Goal: Task Accomplishment & Management: Use online tool/utility

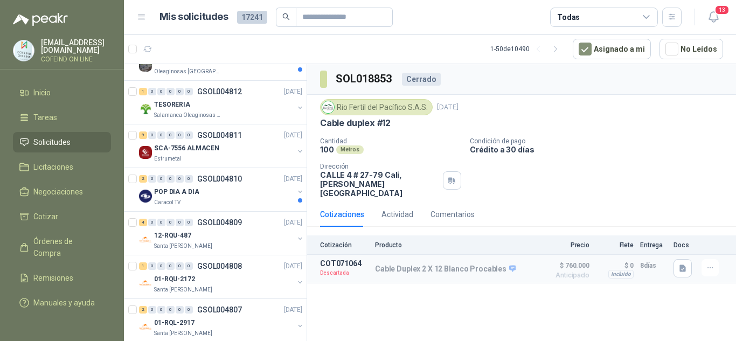
scroll to position [1925, 0]
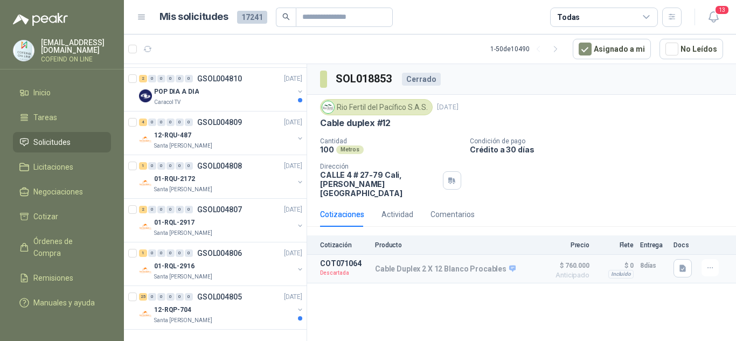
click at [658, 109] on div "Rio Fertil [PERSON_NAME] S.A.S. [DATE]" at bounding box center [521, 107] width 403 height 16
click at [717, 17] on icon "button" at bounding box center [712, 17] width 9 height 10
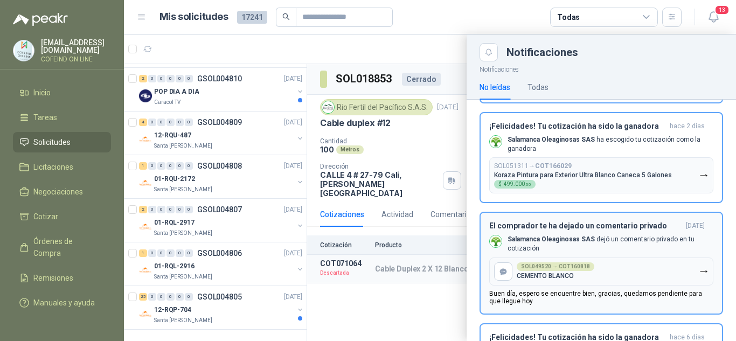
scroll to position [108, 0]
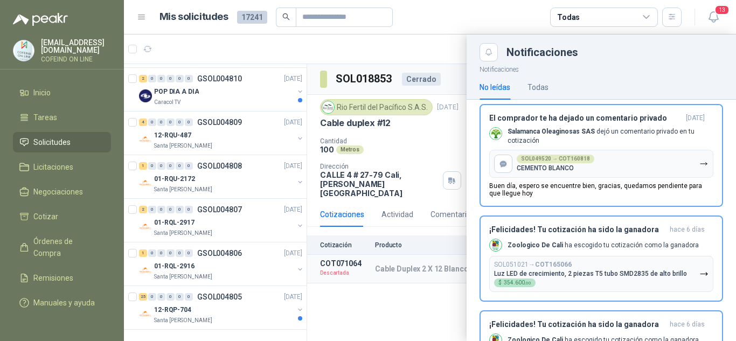
click at [563, 168] on p "CEMENTO BLANCO" at bounding box center [545, 168] width 57 height 8
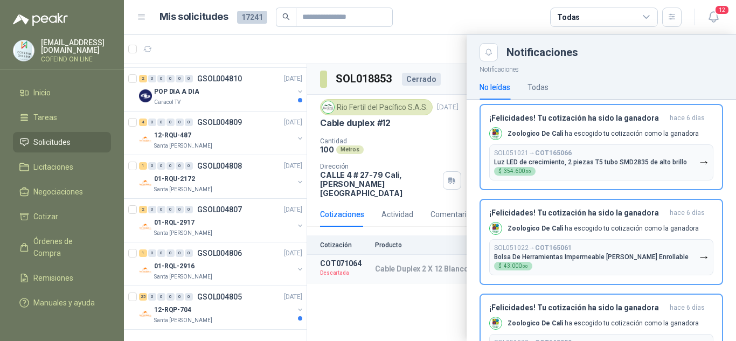
scroll to position [51, 0]
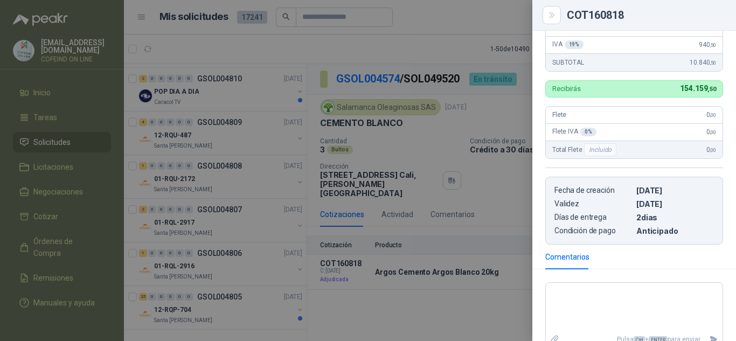
scroll to position [137, 0]
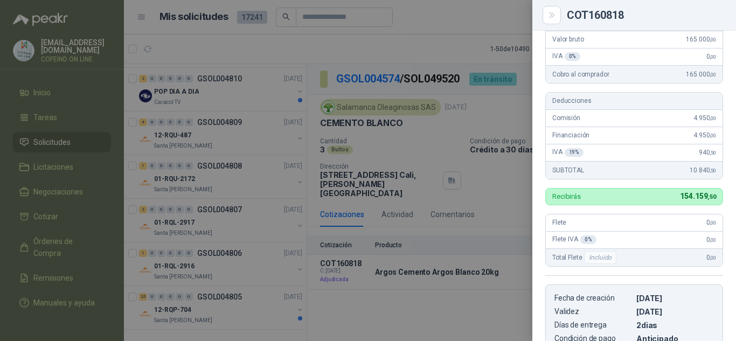
click at [503, 119] on div at bounding box center [368, 170] width 736 height 341
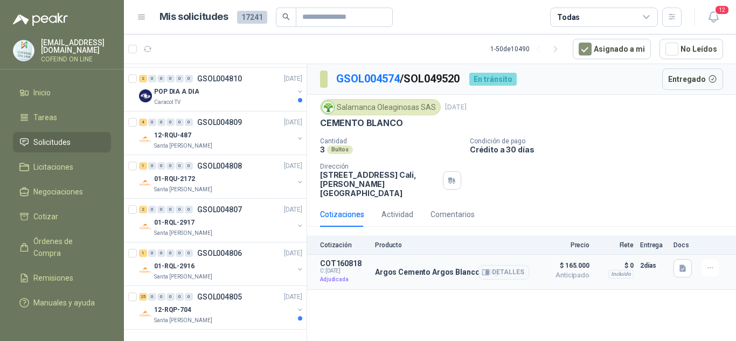
drag, startPoint x: 368, startPoint y: 265, endPoint x: 373, endPoint y: 262, distance: 5.5
click at [398, 270] on article "COT160818 C: [DATE] Adjudicada Argos Cemento Argos Blanco 20kg Detalles $ 165.0…" at bounding box center [521, 272] width 429 height 35
drag, startPoint x: 423, startPoint y: 285, endPoint x: 409, endPoint y: 274, distance: 17.7
click at [418, 282] on div "GSOL004574 / SOL049520 En tránsito Entregado Salamanca Oleaginosas SAS [DATE] C…" at bounding box center [521, 204] width 429 height 281
drag, startPoint x: 375, startPoint y: 263, endPoint x: 486, endPoint y: 269, distance: 111.7
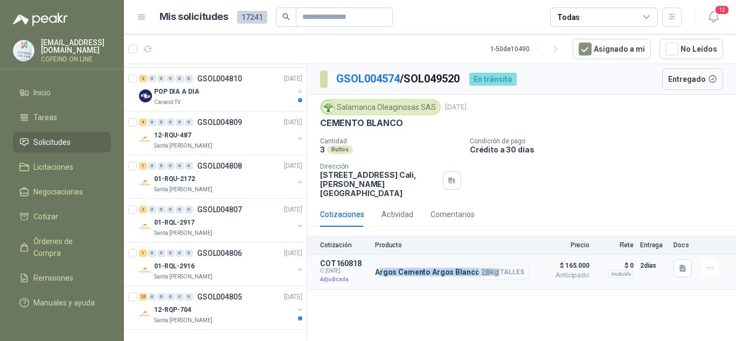
click at [486, 269] on div "Argos Cemento Argos Blanco 20kg Detalles" at bounding box center [437, 272] width 124 height 9
copy div "Argos Cemento Argos Blanco 20kg"
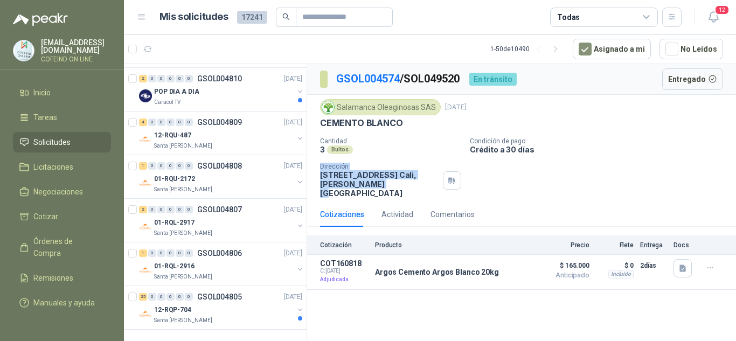
drag, startPoint x: 340, startPoint y: 181, endPoint x: 323, endPoint y: 179, distance: 16.8
click at [313, 169] on div "Salamanca Oleaginosas SAS [DATE] CEMENTO BLANCO Cantidad 3 Bultos Condición de …" at bounding box center [521, 148] width 429 height 107
click at [350, 188] on p "[STREET_ADDRESS][PERSON_NAME]" at bounding box center [379, 183] width 119 height 27
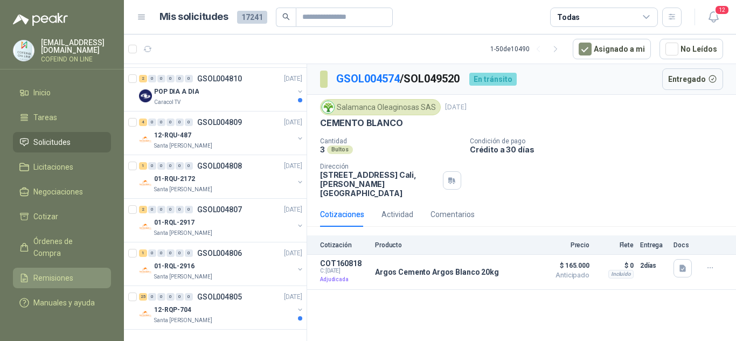
click at [57, 272] on span "Remisiones" at bounding box center [53, 278] width 40 height 12
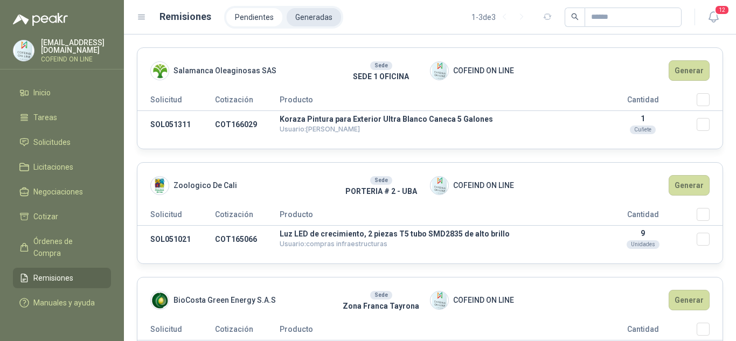
click at [321, 13] on li "Generadas" at bounding box center [314, 17] width 54 height 18
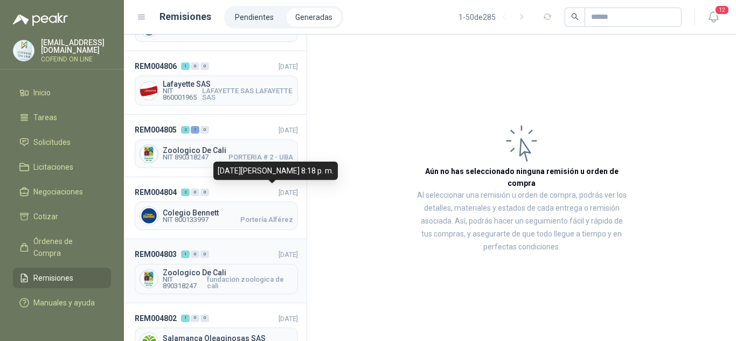
scroll to position [215, 0]
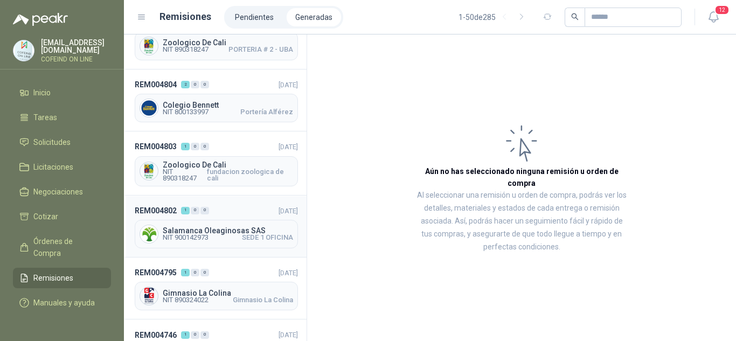
click at [217, 229] on span "Salamanca Oleaginosas SAS" at bounding box center [228, 231] width 130 height 8
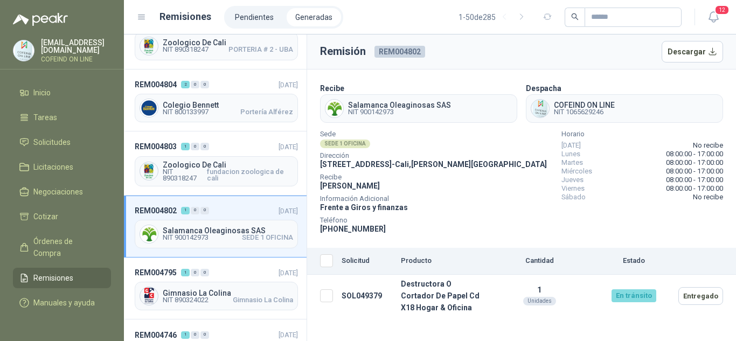
scroll to position [269, 0]
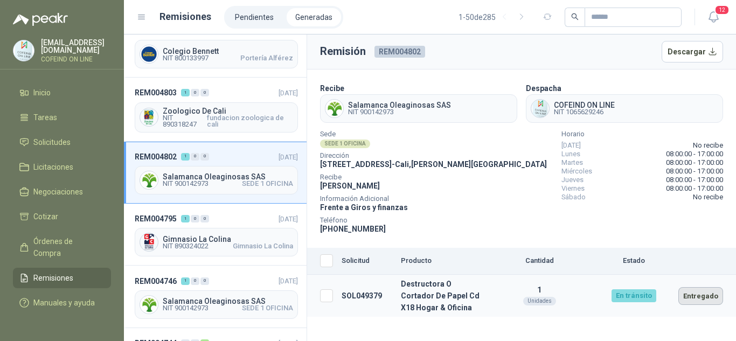
click at [705, 295] on button "Entregado" at bounding box center [700, 296] width 45 height 18
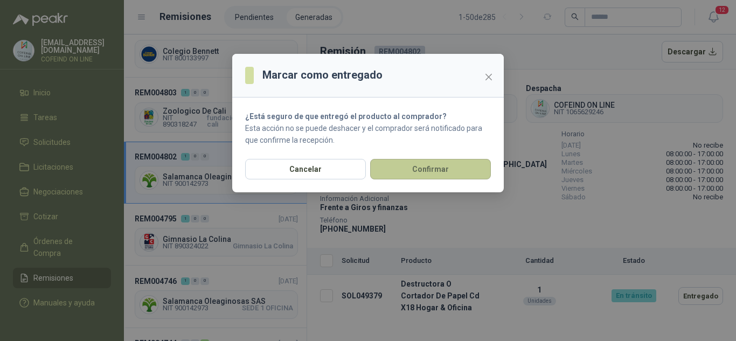
click at [462, 175] on button "Confirmar" at bounding box center [430, 169] width 121 height 20
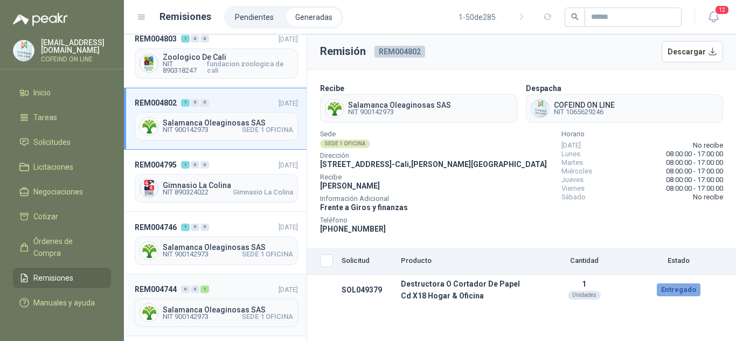
scroll to position [377, 0]
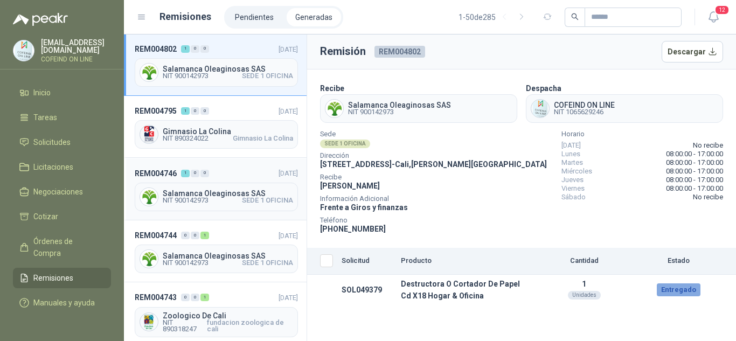
click at [204, 199] on span "NIT 900142973" at bounding box center [186, 200] width 46 height 6
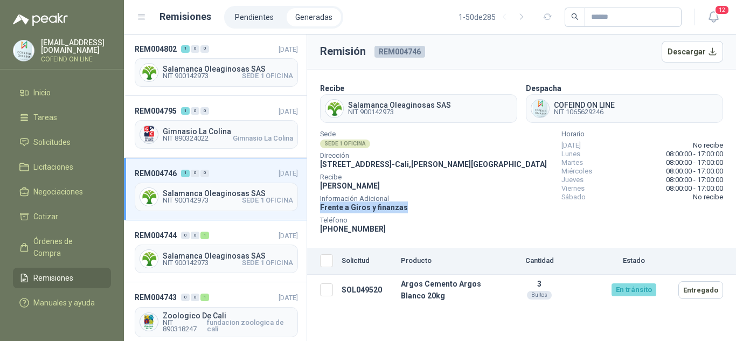
drag, startPoint x: 399, startPoint y: 207, endPoint x: 311, endPoint y: 213, distance: 88.5
click at [311, 213] on section "Recibe Salamanca Oleaginosas SAS NIT 900142973 Despacha COFEIND ON LINE NIT 106…" at bounding box center [521, 158] width 429 height 178
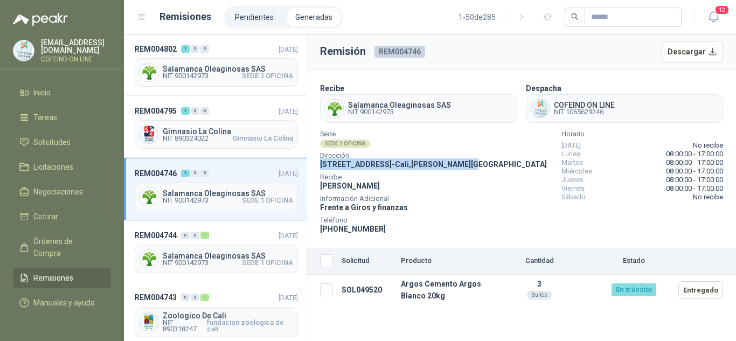
drag, startPoint x: 318, startPoint y: 162, endPoint x: 469, endPoint y: 161, distance: 150.3
click at [469, 161] on section "Recibe Salamanca Oleaginosas SAS NIT 900142973 Despacha COFEIND ON LINE NIT 106…" at bounding box center [521, 158] width 429 height 178
copy span "[STREET_ADDRESS][PERSON_NAME]"
drag, startPoint x: 383, startPoint y: 227, endPoint x: 335, endPoint y: 229, distance: 48.0
click at [335, 229] on div "Teléfono [PHONE_NUMBER]" at bounding box center [433, 226] width 227 height 17
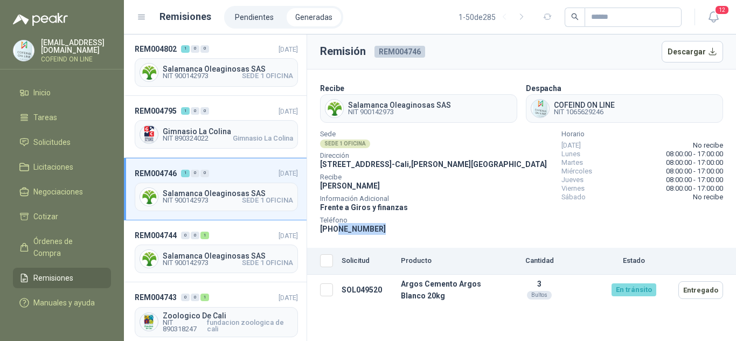
copy span "3174412978"
click at [500, 200] on div "Sede SEDE 1 OFICINA Dirección [STREET_ADDRESS][PERSON_NAME] [PERSON_NAME] Infor…" at bounding box center [521, 182] width 403 height 103
click at [708, 19] on icon "button" at bounding box center [713, 16] width 13 height 13
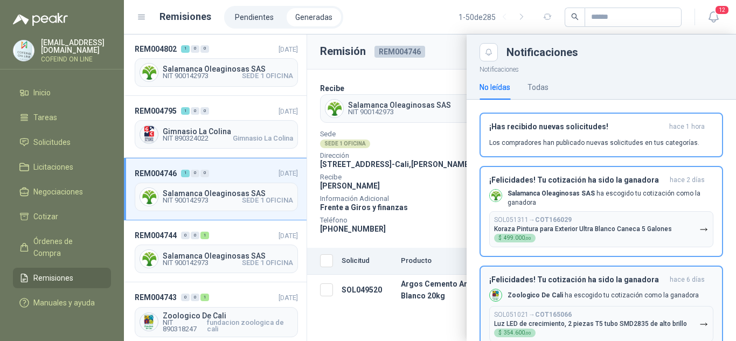
scroll to position [54, 0]
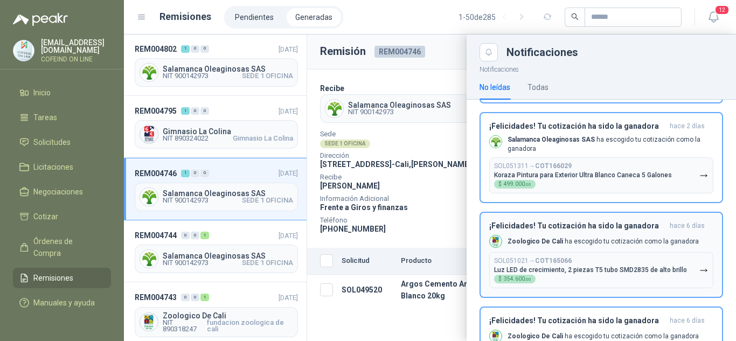
click at [590, 266] on p "Luz LED de crecimiento, 2 piezas T5 tubo SMD2835 de alto brillo" at bounding box center [590, 270] width 193 height 8
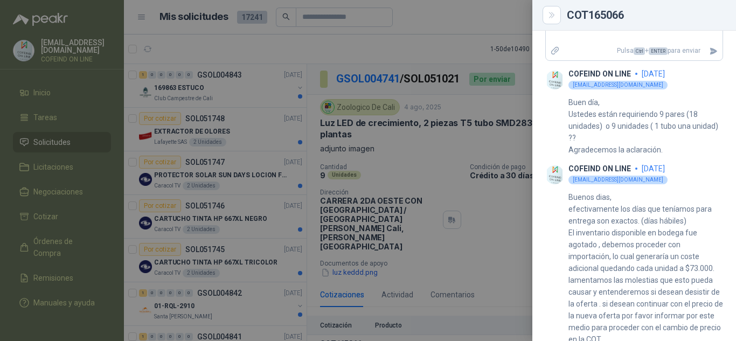
scroll to position [699, 0]
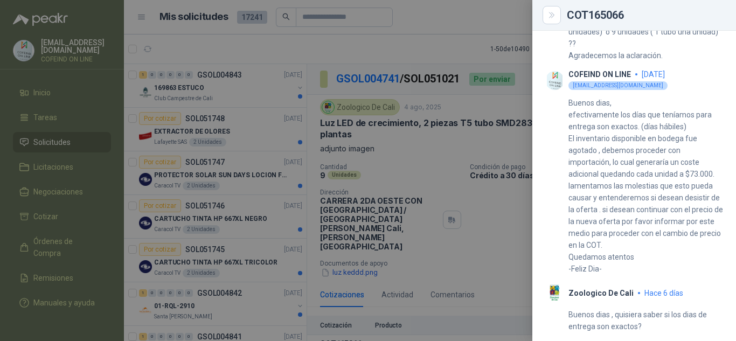
click at [503, 206] on div at bounding box center [368, 170] width 736 height 341
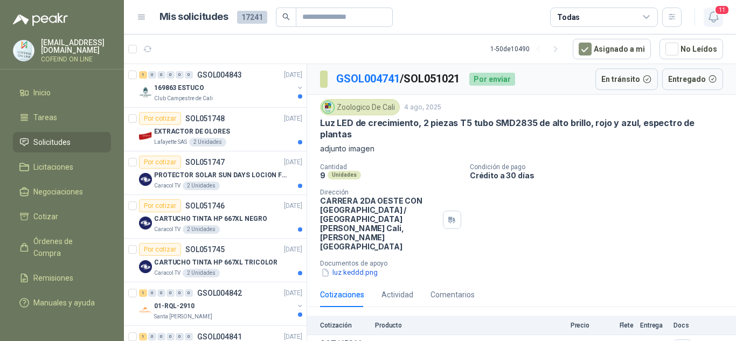
click at [710, 18] on icon "button" at bounding box center [713, 16] width 13 height 13
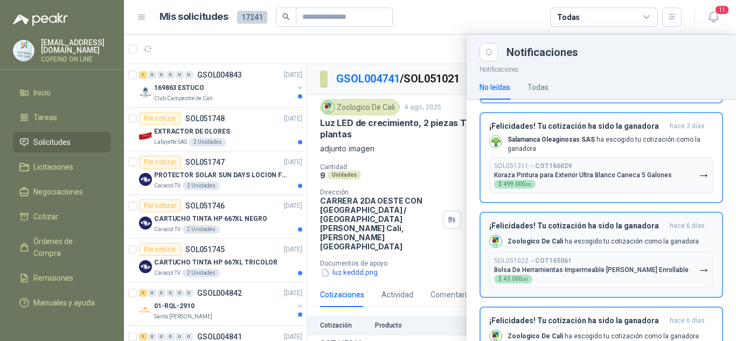
scroll to position [0, 0]
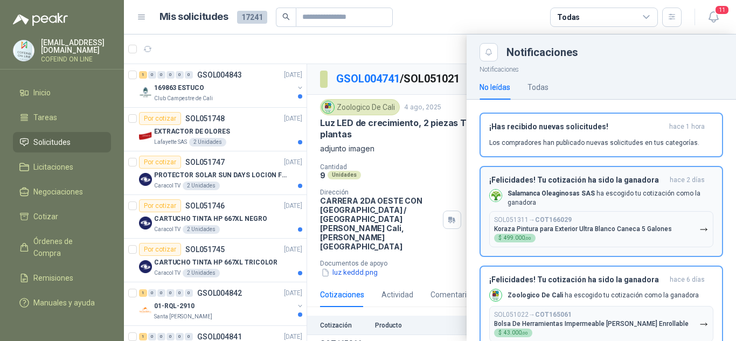
click at [575, 235] on div "SOL051311 → COT166029 Koraza Pintura para Exterior Ultra Blanco Caneca 5 Galone…" at bounding box center [583, 229] width 178 height 26
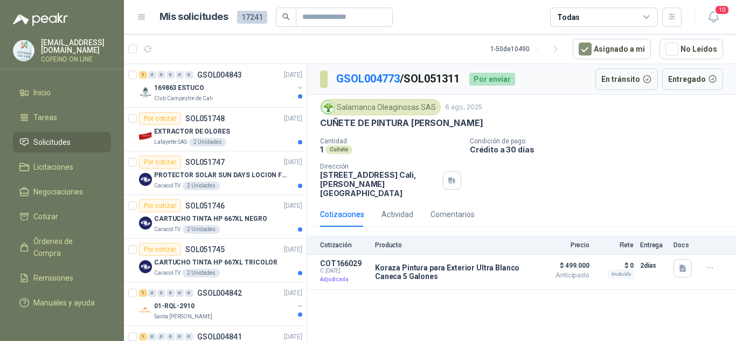
click at [578, 112] on div "Salamanca Oleaginosas SAS [DATE]" at bounding box center [521, 107] width 403 height 16
click at [708, 21] on icon "button" at bounding box center [713, 16] width 13 height 13
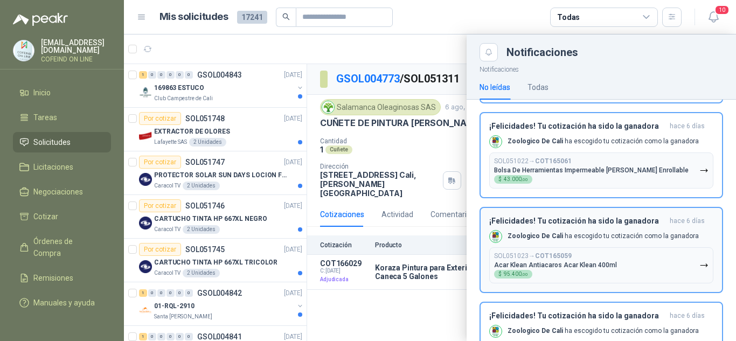
scroll to position [108, 0]
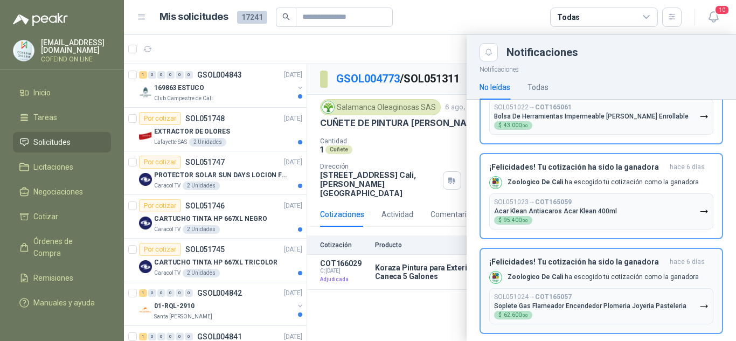
click at [578, 212] on p "Acar Klean Antiacaros Acar Klean 400ml" at bounding box center [555, 211] width 123 height 8
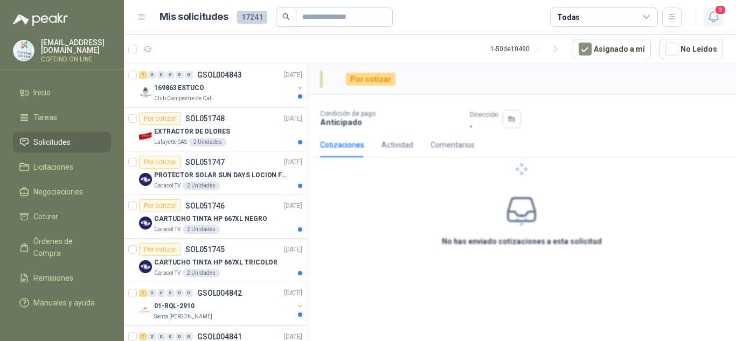
click at [711, 20] on icon "button" at bounding box center [713, 16] width 13 height 13
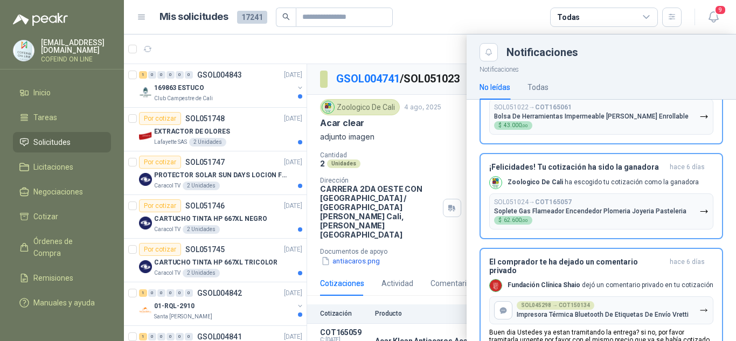
click at [419, 149] on div at bounding box center [430, 187] width 612 height 307
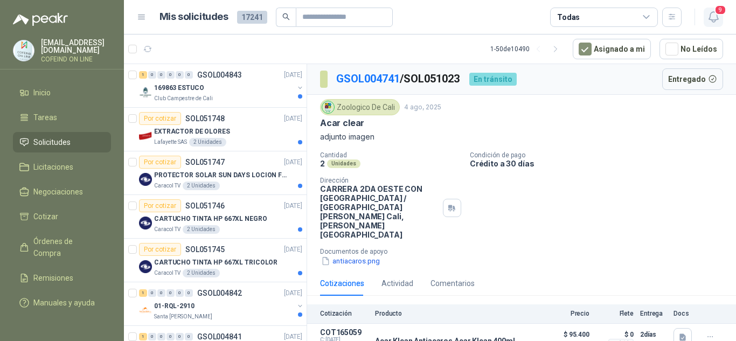
click at [712, 17] on icon "button" at bounding box center [713, 16] width 13 height 13
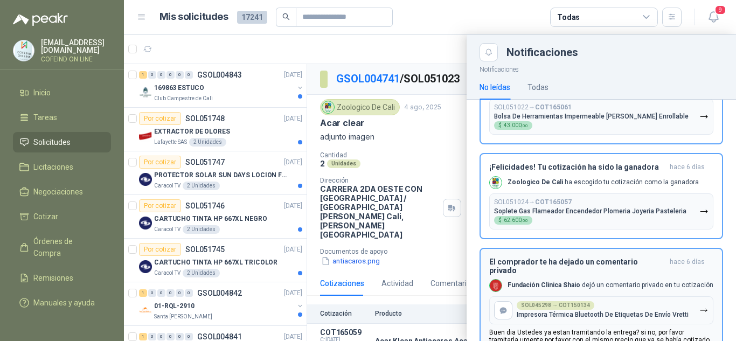
click at [570, 204] on b "COT165057" at bounding box center [553, 202] width 37 height 8
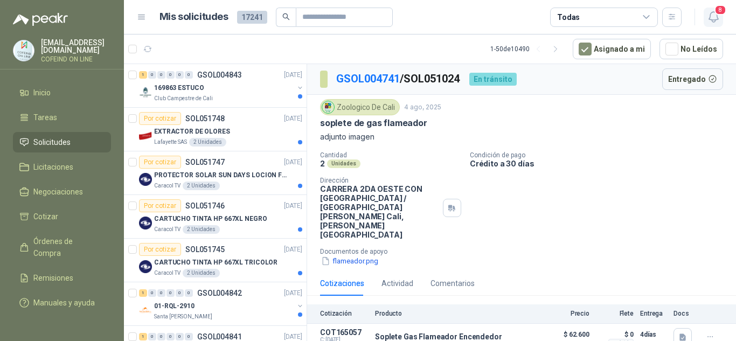
click at [713, 20] on icon "button" at bounding box center [712, 17] width 9 height 10
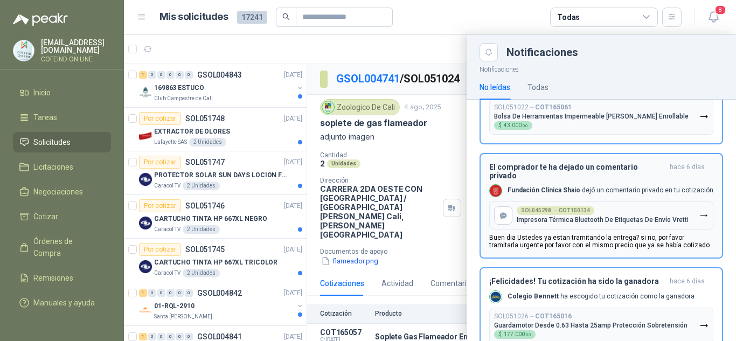
click at [560, 207] on div "SOL045298 → COT150134" at bounding box center [556, 210] width 78 height 9
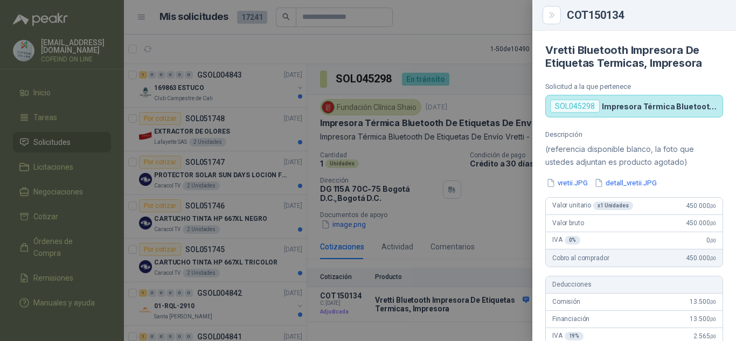
click at [496, 79] on div at bounding box center [368, 170] width 736 height 341
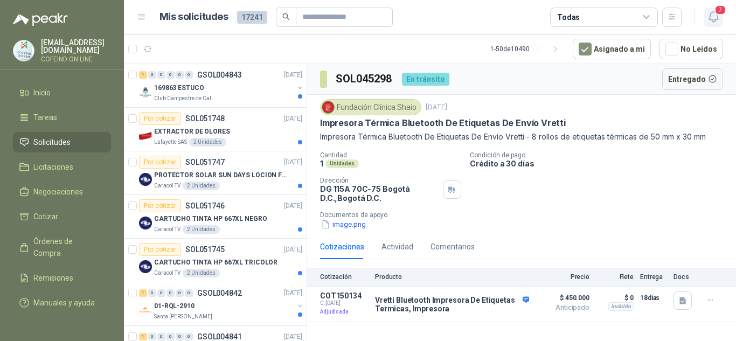
click at [713, 12] on icon "button" at bounding box center [712, 17] width 9 height 10
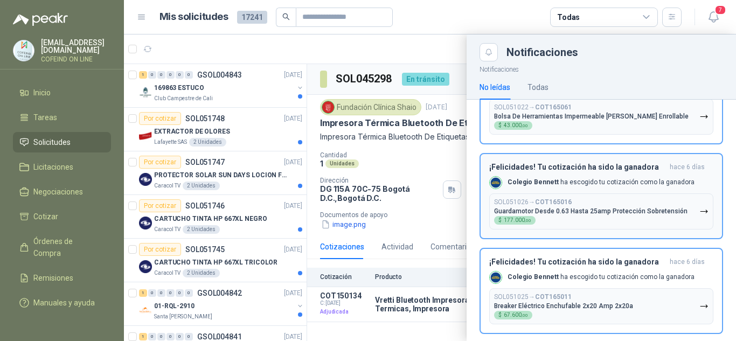
click at [559, 166] on h3 "¡Felicidades! Tu cotización ha sido la ganadora" at bounding box center [577, 167] width 176 height 9
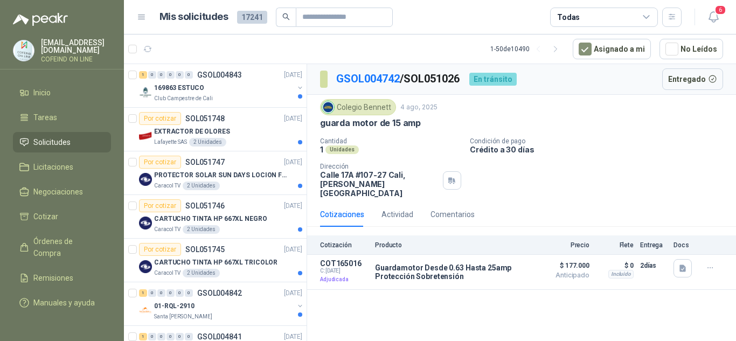
click at [622, 124] on div "guarda motor de 15 amp" at bounding box center [521, 122] width 403 height 11
click at [720, 13] on span "6" at bounding box center [720, 10] width 12 height 10
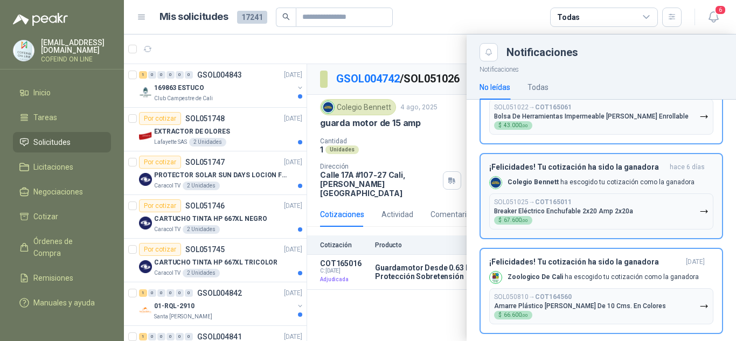
click at [546, 215] on div "SOL051025 → COT165011 Breaker Eléctrico Enchufable 2x20 Amp 2x20a $ 67.600 ,00" at bounding box center [563, 211] width 139 height 26
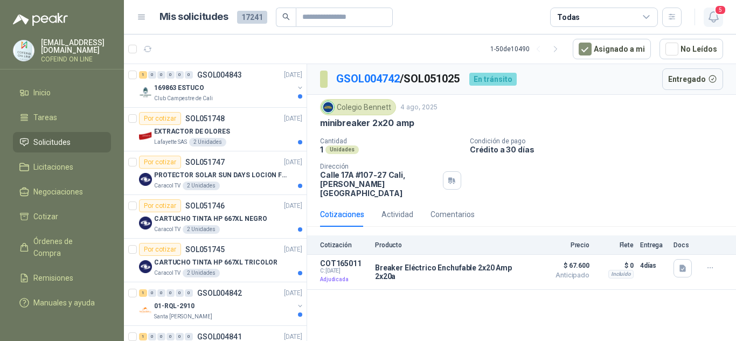
click at [715, 19] on icon "button" at bounding box center [713, 16] width 13 height 13
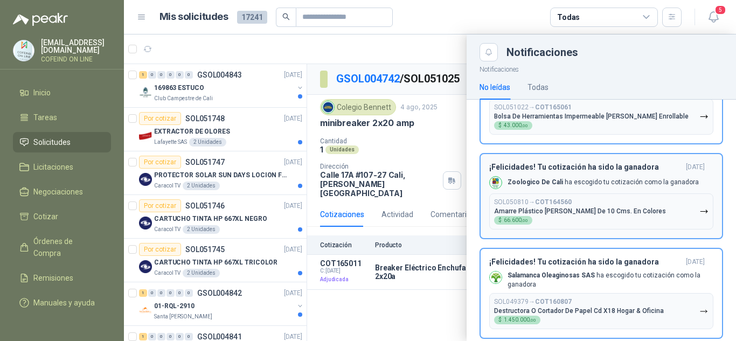
click at [525, 213] on p "Amarre Plástico [PERSON_NAME] De 10 Cms. En Colores" at bounding box center [580, 211] width 172 height 8
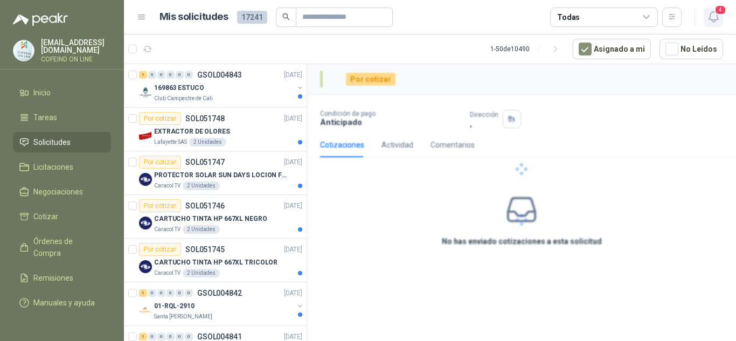
click at [714, 21] on icon "button" at bounding box center [713, 16] width 13 height 13
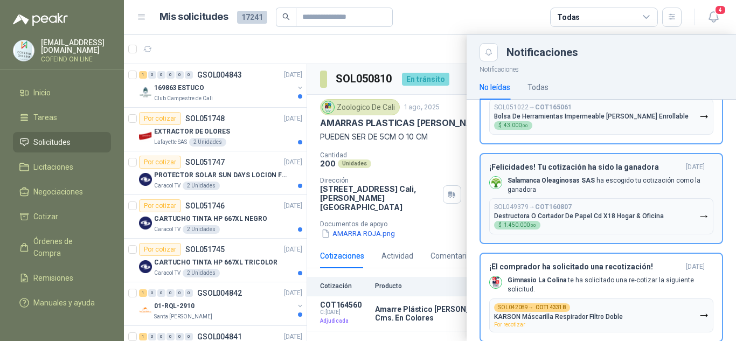
click at [555, 222] on div "SOL049379 → COT160807 Destructora O Cortador De Papel Cd X18 Hogar & Oficina $ …" at bounding box center [579, 216] width 170 height 26
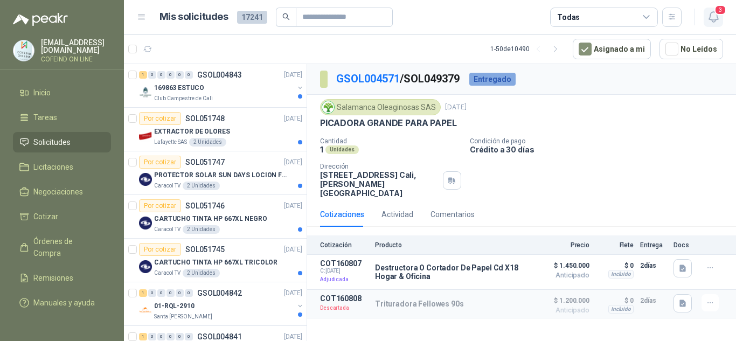
click at [714, 12] on icon "button" at bounding box center [713, 16] width 13 height 13
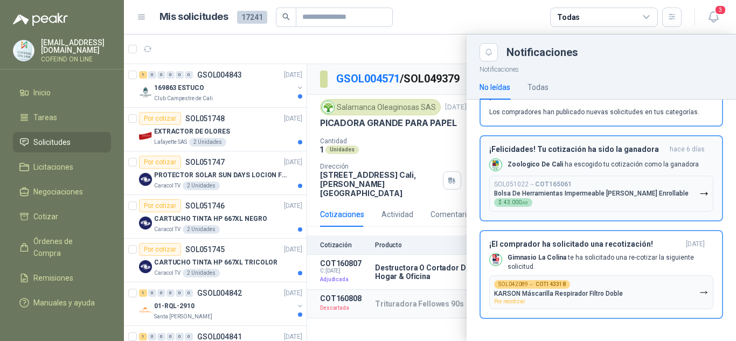
click at [546, 197] on div "SOL051022 → COT165061 Bolsa De Herramientas Impermeable [PERSON_NAME] Enrollabl…" at bounding box center [591, 193] width 194 height 26
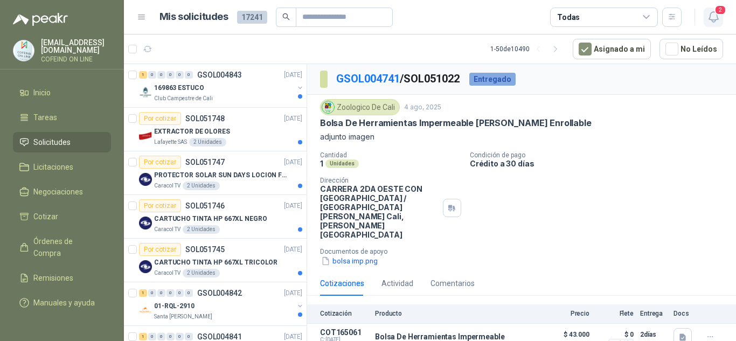
click at [709, 18] on icon "button" at bounding box center [712, 17] width 9 height 10
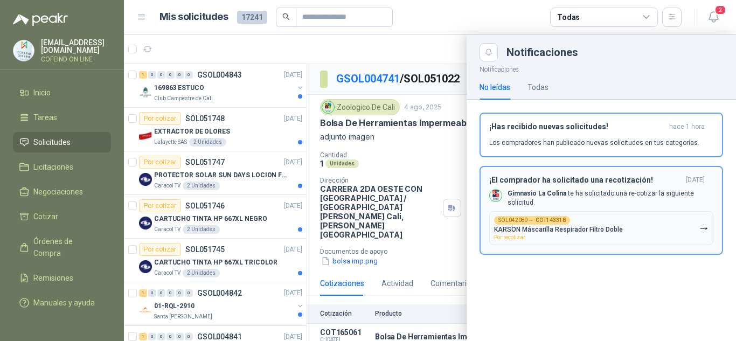
click at [583, 226] on p "KARSON Máscarilla Respirador Filtro Doble" at bounding box center [558, 230] width 129 height 8
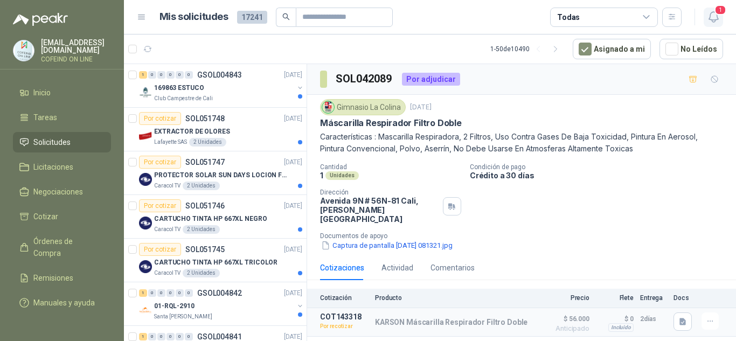
click at [714, 13] on span "1" at bounding box center [720, 10] width 12 height 10
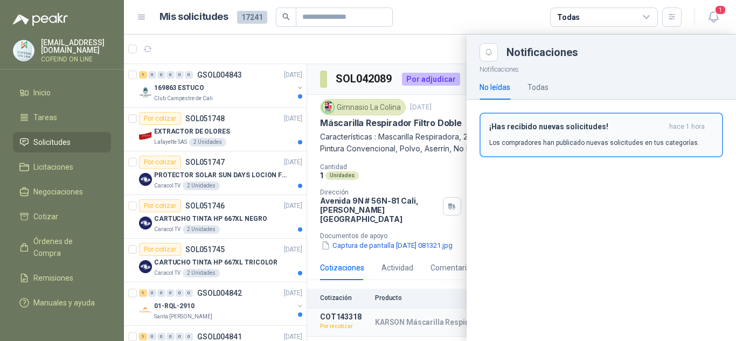
click at [516, 138] on p "Los compradores han publicado nuevas solicitudes en tus categorías." at bounding box center [594, 143] width 210 height 10
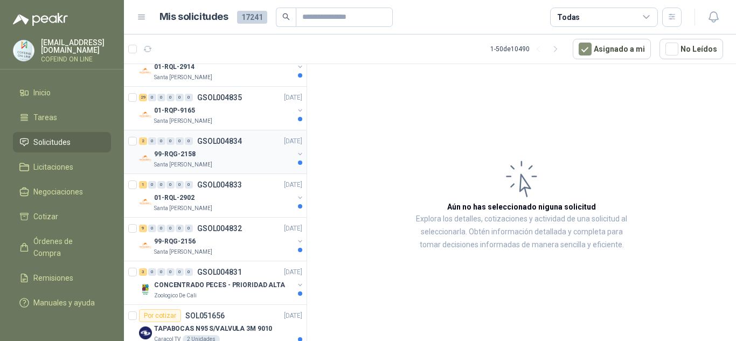
scroll to position [496, 0]
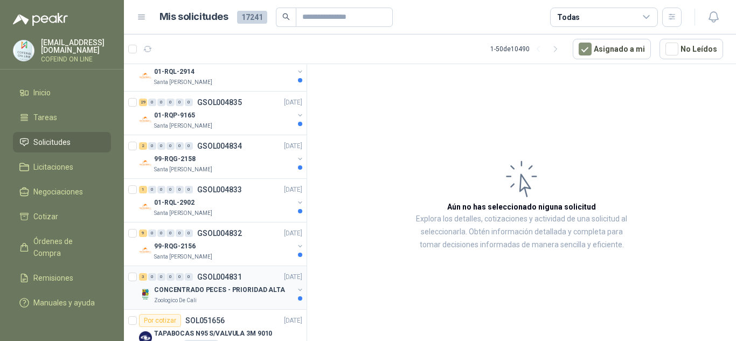
click at [222, 290] on p "CONCENTRADO PECES - PRIORIDAD ALTA" at bounding box center [219, 290] width 131 height 10
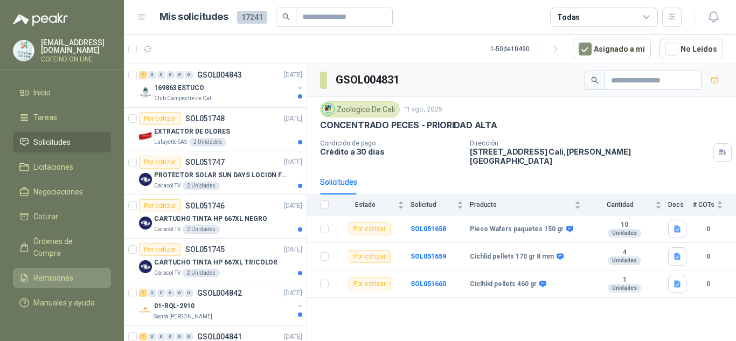
click at [57, 272] on span "Remisiones" at bounding box center [53, 278] width 40 height 12
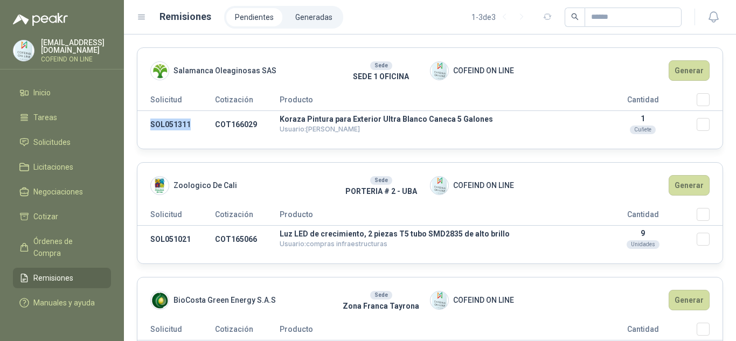
drag, startPoint x: 193, startPoint y: 126, endPoint x: 168, endPoint y: 184, distance: 63.7
click at [145, 122] on td "SOL051311" at bounding box center [176, 124] width 78 height 27
copy td "SOL051311"
click at [41, 143] on span "Solicitudes" at bounding box center [51, 142] width 37 height 12
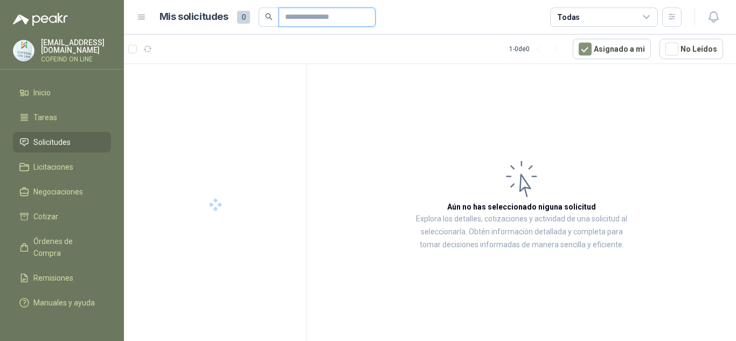
click at [320, 13] on input "text" at bounding box center [322, 17] width 75 height 18
paste input "*********"
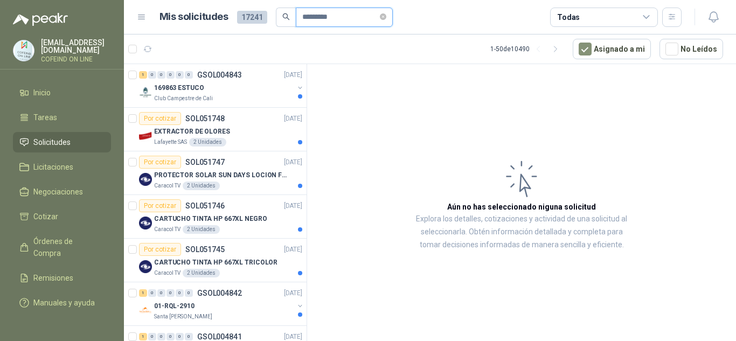
click at [305, 20] on input "*********" at bounding box center [339, 17] width 75 height 18
click at [357, 20] on input "*********" at bounding box center [339, 17] width 75 height 18
type input "*********"
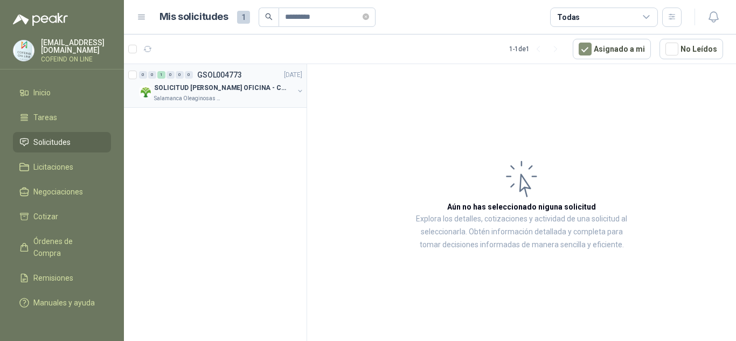
click at [252, 106] on div "0 0 1 0 0 0 GSOL004773 [DATE] SOLICITUD [PERSON_NAME] OFICINA - CALI Salamanca …" at bounding box center [215, 86] width 183 height 44
click at [238, 98] on div "Salamanca Oleaginosas SAS" at bounding box center [224, 98] width 140 height 9
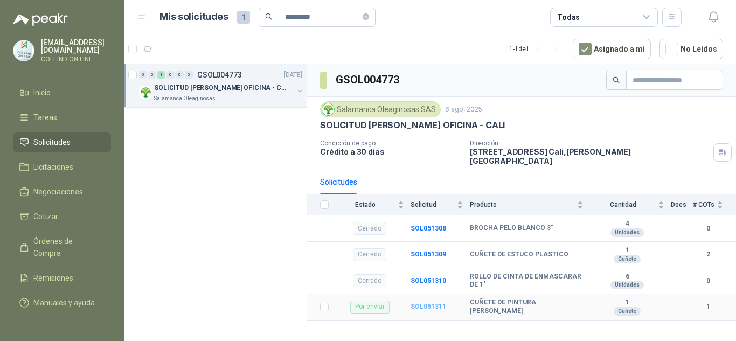
click at [422, 303] on b "SOL051311" at bounding box center [429, 307] width 36 height 8
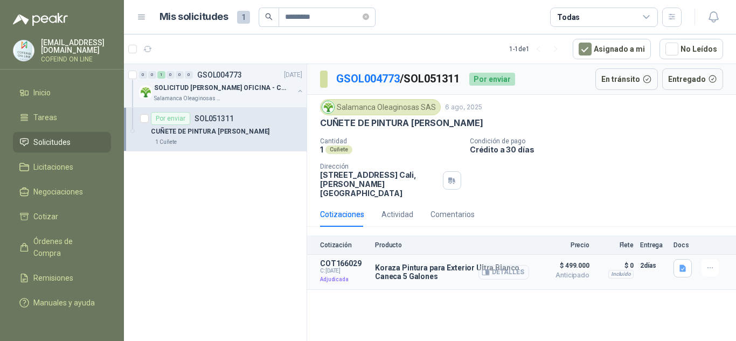
click at [499, 265] on button "Detalles" at bounding box center [503, 272] width 51 height 15
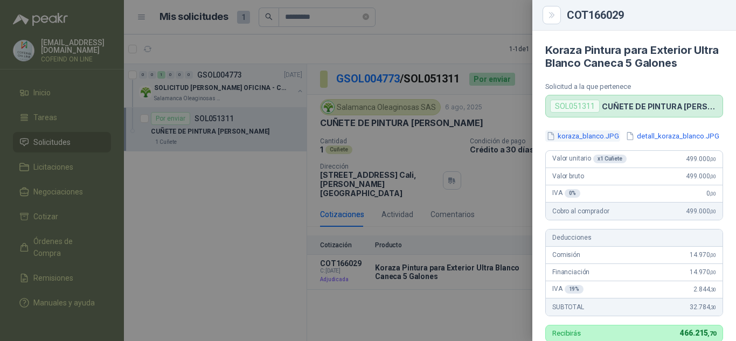
click at [581, 141] on div "koraza_blanco.JPG detall_koraza_blanco.JPG Valor unitario x 1 Cuñete 499.000 ,0…" at bounding box center [634, 309] width 204 height 359
click at [580, 140] on button "koraza_blanco.JPG" at bounding box center [582, 135] width 75 height 11
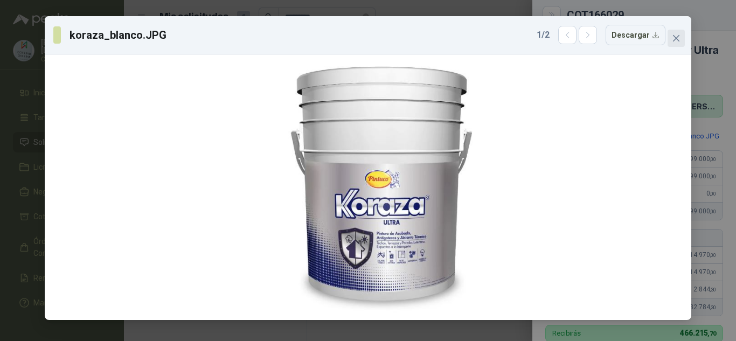
click at [671, 39] on span "Close" at bounding box center [675, 38] width 17 height 9
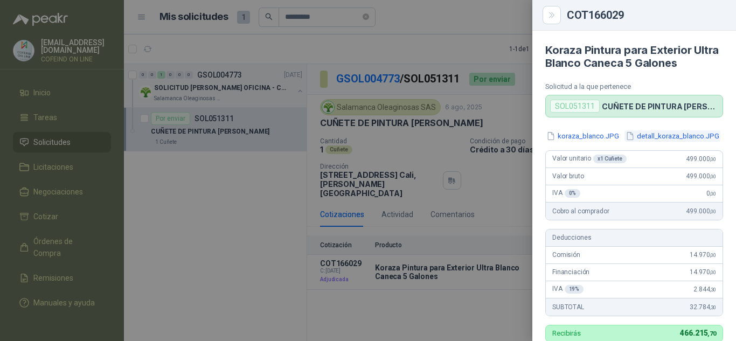
click at [657, 131] on button "detall_koraza_blanco.JPG" at bounding box center [672, 135] width 96 height 11
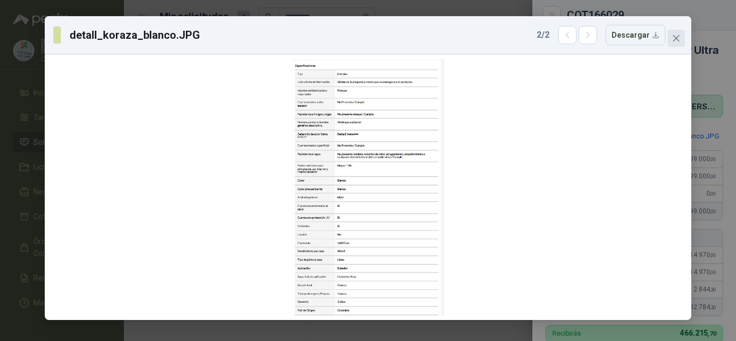
click at [674, 38] on icon "close" at bounding box center [676, 38] width 9 height 9
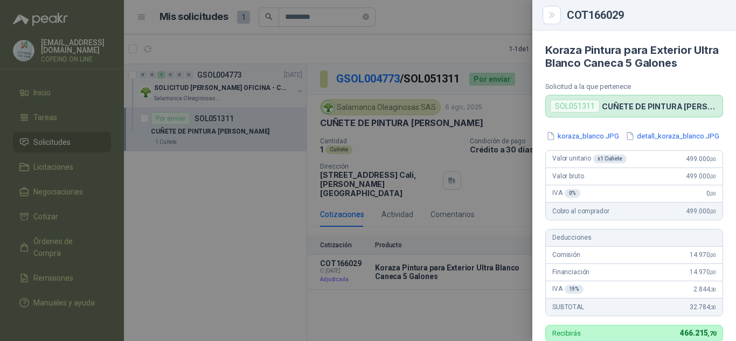
click at [430, 156] on div at bounding box center [368, 170] width 736 height 341
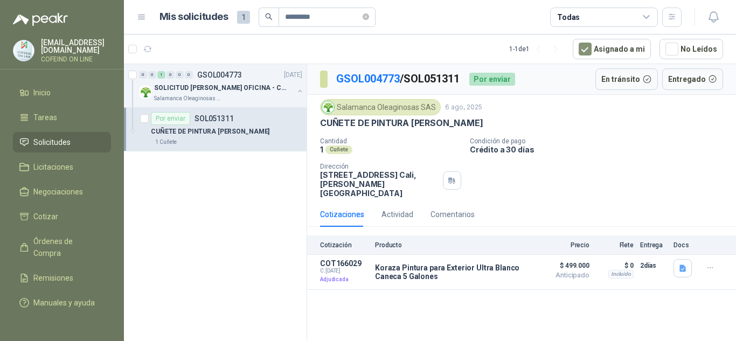
click at [255, 205] on div "0 0 1 0 0 0 GSOL004773 [DATE] SOLICITUD [PERSON_NAME] OFICINA - CALI Salamanca …" at bounding box center [215, 204] width 183 height 281
click at [553, 137] on p "Condición de pago" at bounding box center [601, 141] width 262 height 8
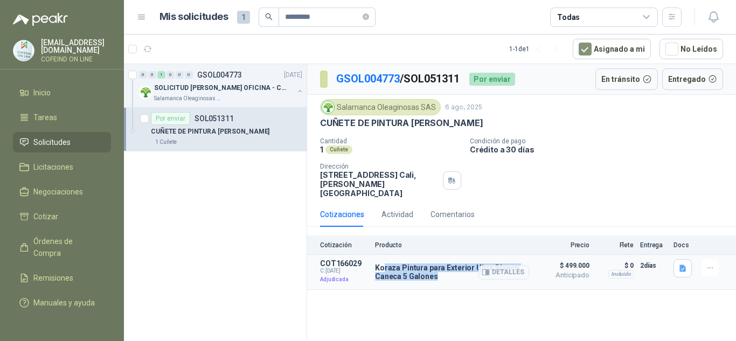
click at [439, 269] on p "Koraza Pintura para Exterior Ultra Blanco Caneca 5 Galones" at bounding box center [452, 271] width 154 height 17
drag, startPoint x: 439, startPoint y: 269, endPoint x: 379, endPoint y: 258, distance: 61.3
click at [379, 263] on p "Koraza Pintura para Exterior Ultra Blanco Caneca 5 Galones" at bounding box center [452, 271] width 154 height 17
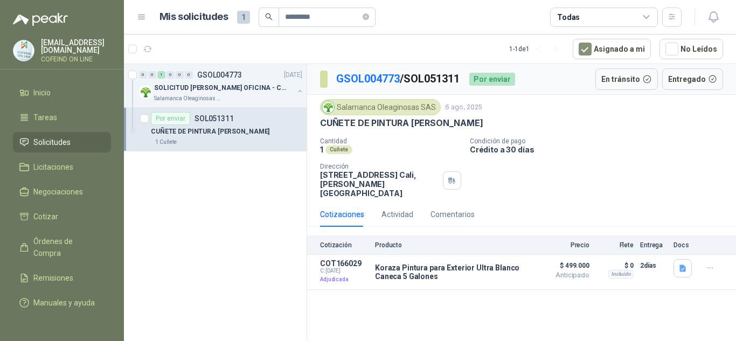
click at [584, 142] on p "Condición de pago" at bounding box center [601, 141] width 262 height 8
click at [496, 265] on button "Detalles" at bounding box center [503, 272] width 51 height 15
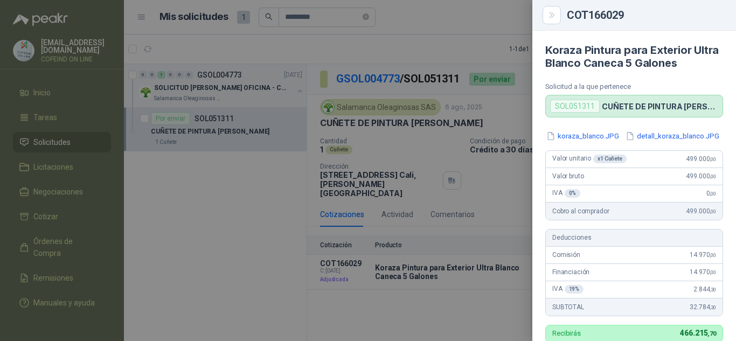
scroll to position [108, 0]
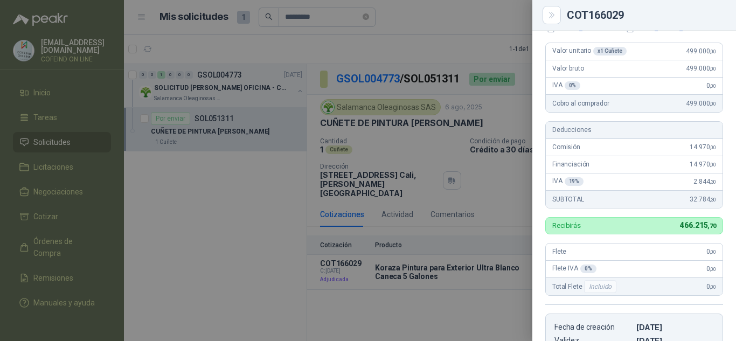
click at [484, 293] on div at bounding box center [368, 170] width 736 height 341
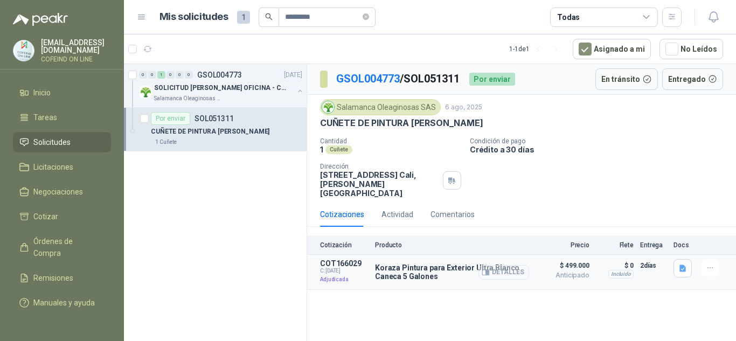
click at [523, 265] on button "Detalles" at bounding box center [503, 272] width 51 height 15
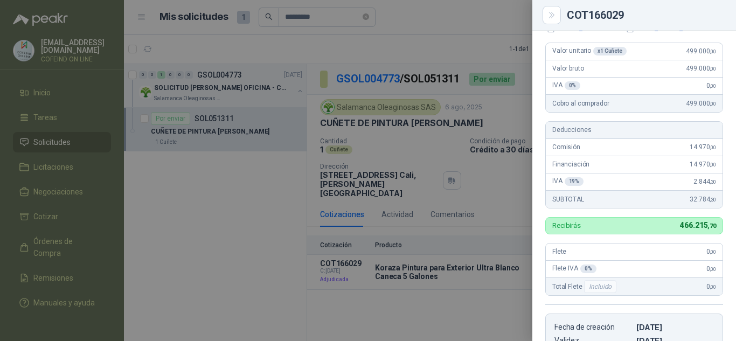
click at [244, 151] on div at bounding box center [368, 170] width 736 height 341
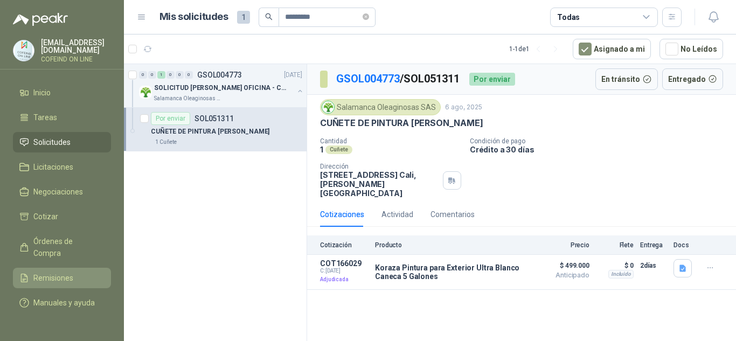
click at [57, 272] on span "Remisiones" at bounding box center [53, 278] width 40 height 12
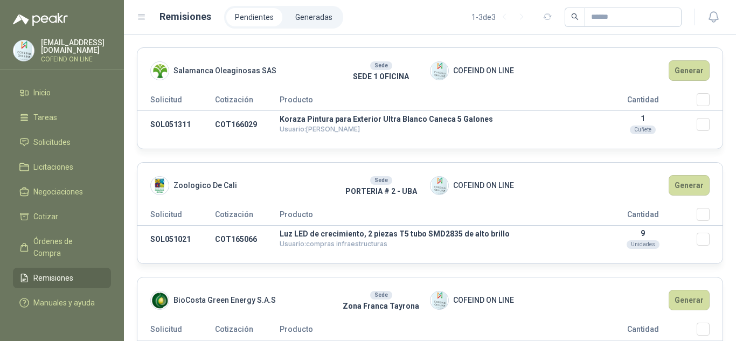
click at [58, 272] on span "Remisiones" at bounding box center [53, 278] width 40 height 12
click at [312, 14] on li "Generadas" at bounding box center [314, 17] width 54 height 18
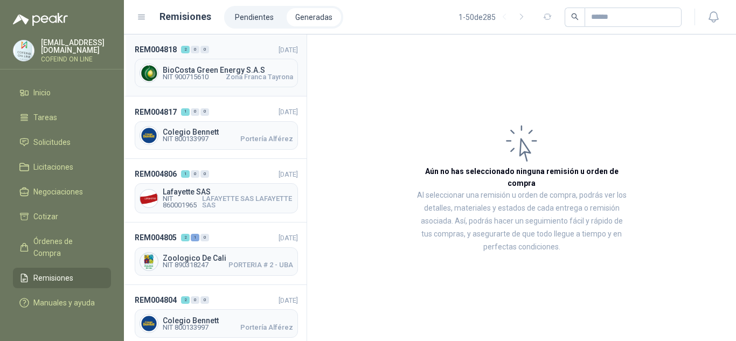
click at [219, 61] on div "BioCosta [PERSON_NAME] Energy S.A.S NIT 900715610 [GEOGRAPHIC_DATA][PERSON_NAME]" at bounding box center [216, 73] width 163 height 29
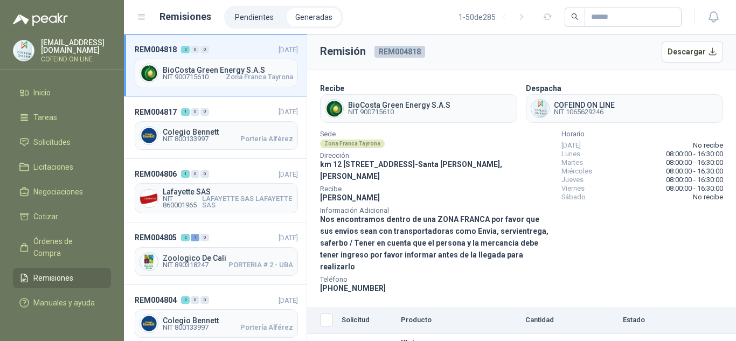
scroll to position [78, 0]
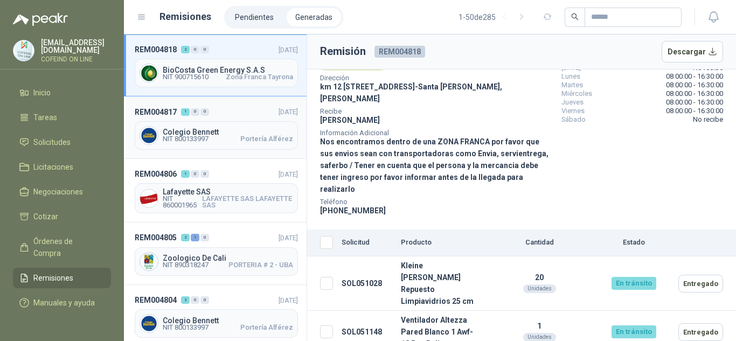
click at [191, 129] on span "Colegio Bennett" at bounding box center [228, 132] width 130 height 8
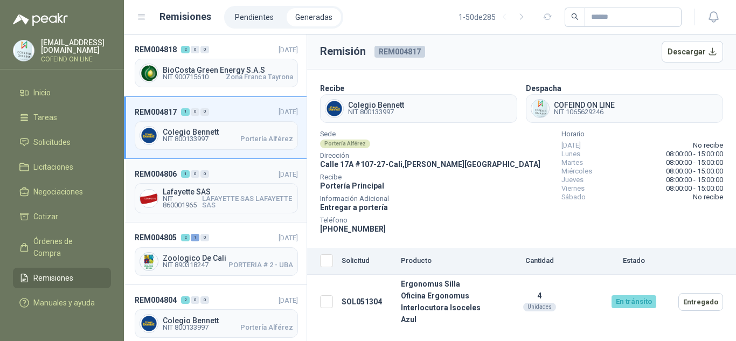
click at [193, 196] on span "NIT 860001965" at bounding box center [182, 202] width 39 height 13
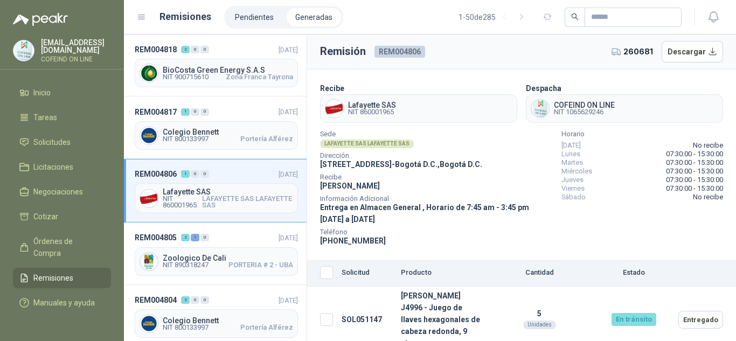
click at [475, 221] on div "Información Adicional Entrega en Almacen General , Horario de 7:45 am - 3:45 pm…" at bounding box center [436, 210] width 233 height 29
click at [431, 312] on td "[PERSON_NAME] J4996 - Juego de llaves hexagonales de cabeza redonda, 9 piezas" at bounding box center [440, 320] width 89 height 66
click at [507, 133] on span "Sede" at bounding box center [436, 133] width 233 height 5
click at [198, 256] on span "Zoologico De Cali" at bounding box center [228, 258] width 130 height 8
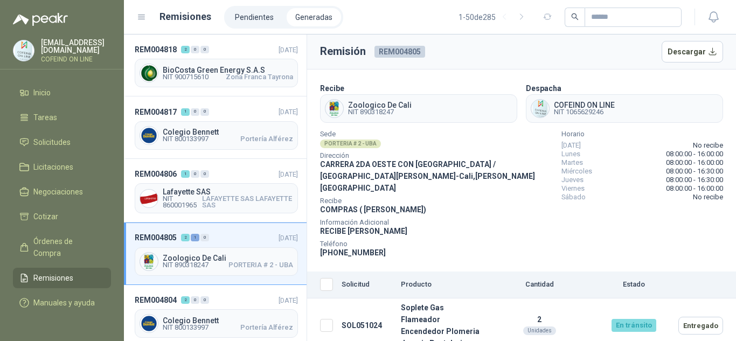
scroll to position [96, 0]
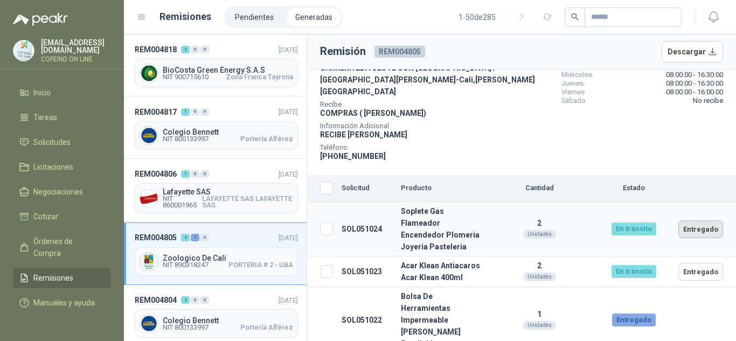
click at [696, 220] on button "Entregado" at bounding box center [700, 229] width 45 height 18
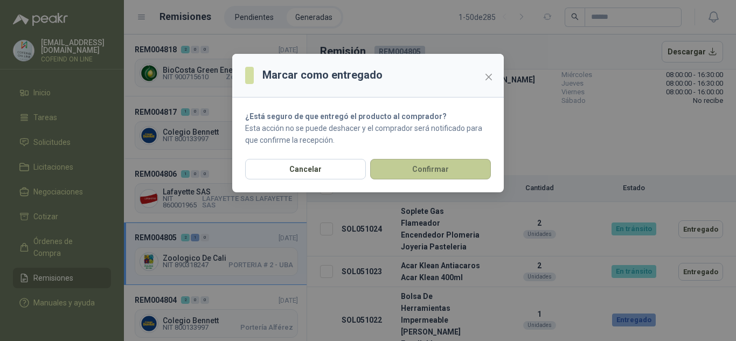
click at [445, 175] on button "Confirmar" at bounding box center [430, 169] width 121 height 20
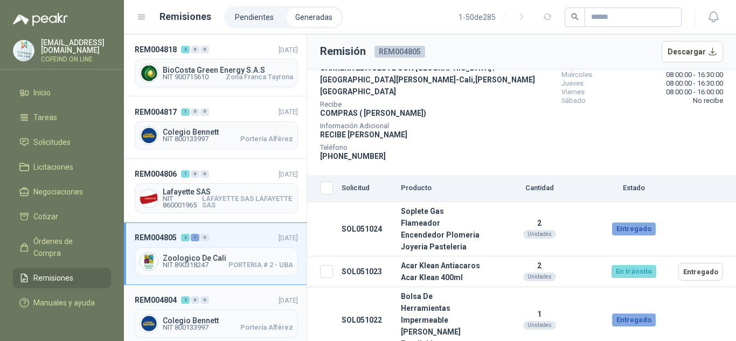
scroll to position [54, 0]
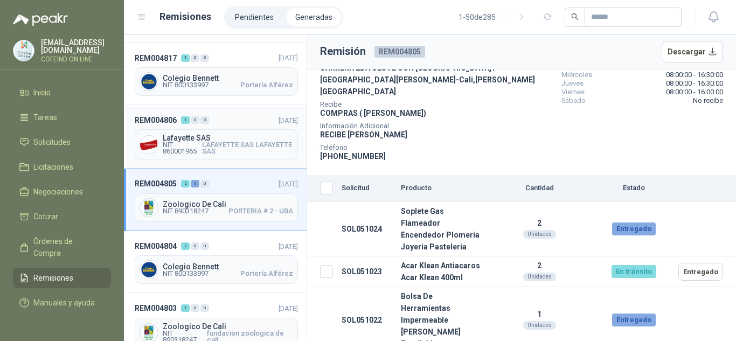
click at [208, 139] on span "Lafayette SAS" at bounding box center [228, 138] width 130 height 8
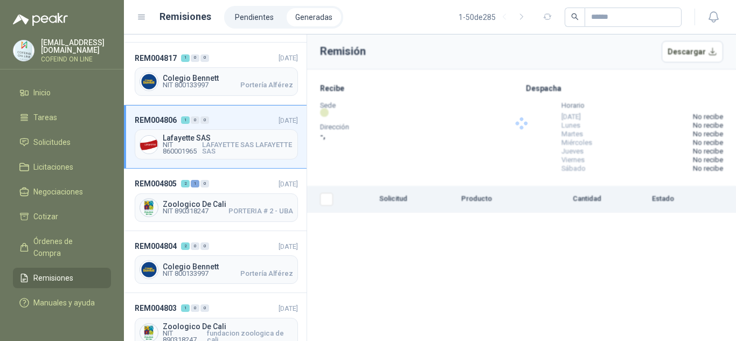
click at [208, 138] on span "Lafayette SAS" at bounding box center [228, 138] width 130 height 8
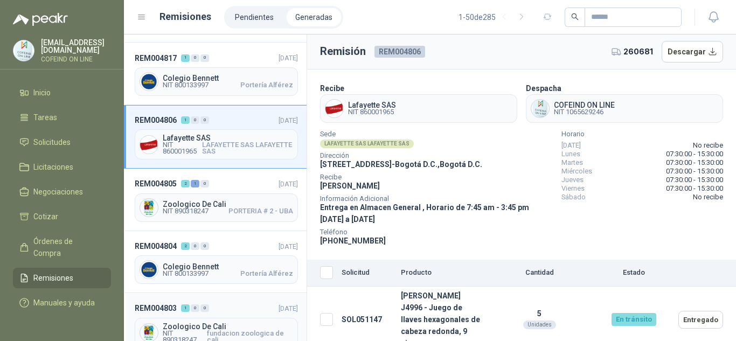
scroll to position [108, 0]
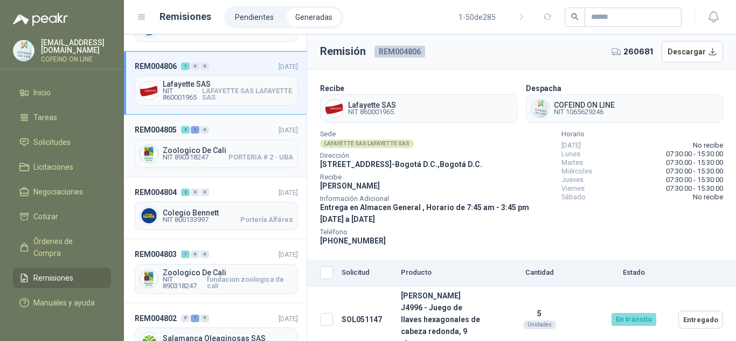
click at [184, 152] on span "Zoologico De Cali" at bounding box center [228, 151] width 130 height 8
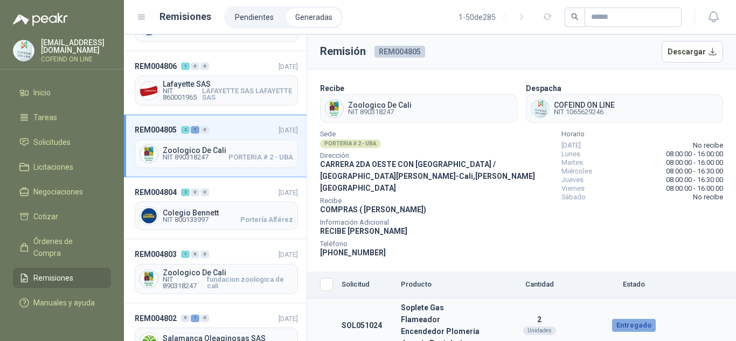
scroll to position [96, 0]
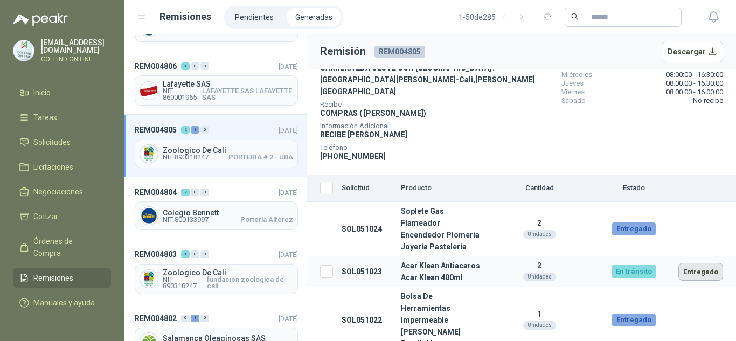
click at [694, 263] on button "Entregado" at bounding box center [700, 272] width 45 height 18
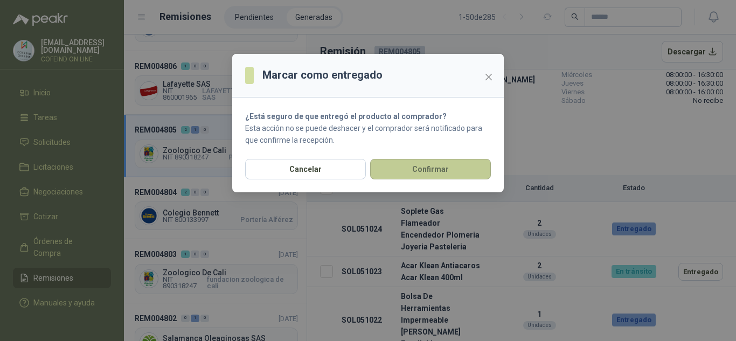
click at [436, 165] on button "Confirmar" at bounding box center [430, 169] width 121 height 20
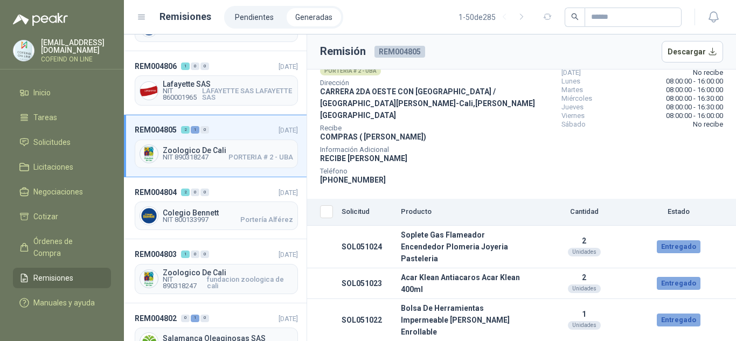
scroll to position [49, 0]
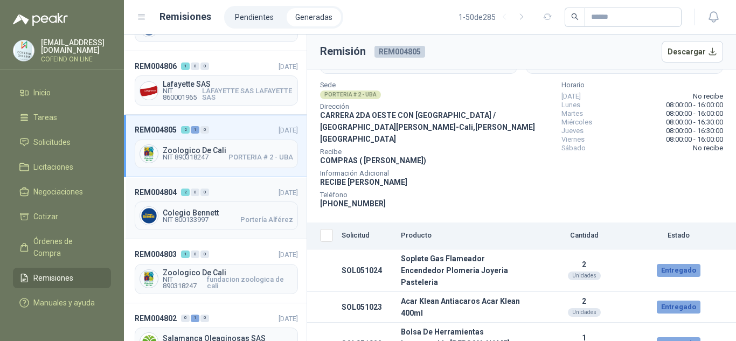
click at [206, 215] on div "Colegio [PERSON_NAME] NIT 800133997 Portería Alférez" at bounding box center [228, 216] width 130 height 14
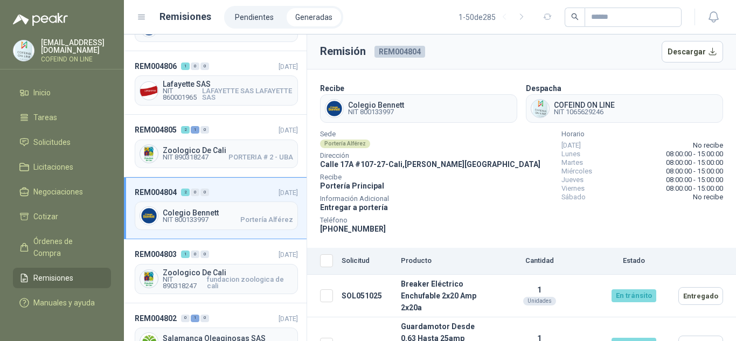
scroll to position [30, 0]
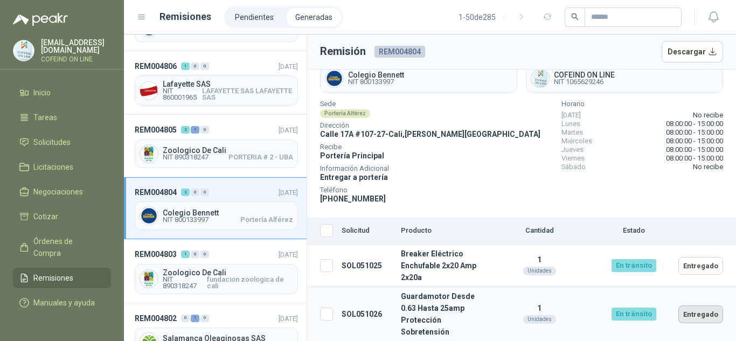
click at [697, 318] on button "Entregado" at bounding box center [700, 314] width 45 height 18
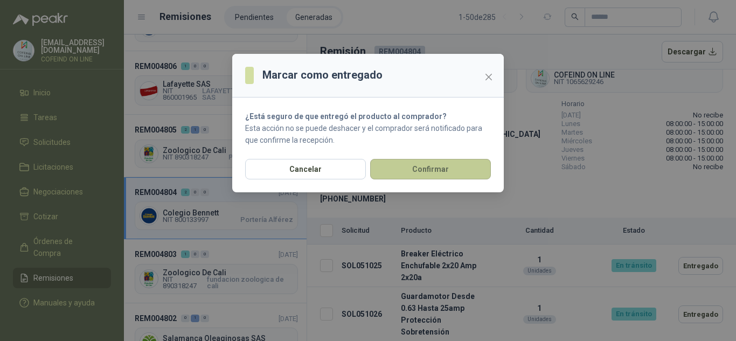
click at [432, 164] on button "Confirmar" at bounding box center [430, 169] width 121 height 20
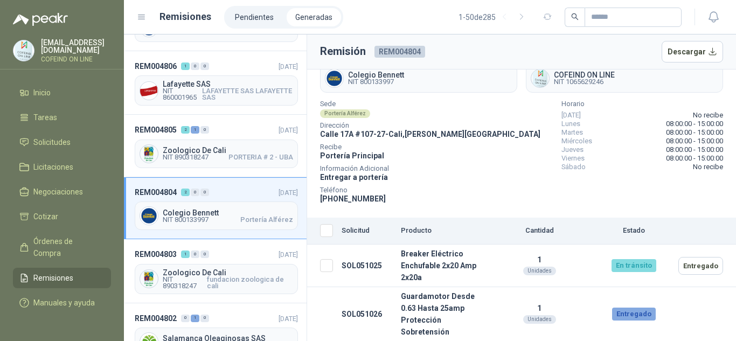
click at [514, 136] on div "Sede Portería Alférez Dirección [STREET_ADDRESS][PERSON_NAME] Recibe Portería P…" at bounding box center [521, 152] width 403 height 103
click at [503, 129] on div "Sede Portería Alférez Dirección [STREET_ADDRESS][PERSON_NAME] Recibe Portería P…" at bounding box center [521, 152] width 403 height 103
click at [484, 106] on div "Sede Portería Alférez Dirección [STREET_ADDRESS][PERSON_NAME] Recibe Portería P…" at bounding box center [521, 152] width 403 height 103
click at [179, 275] on span "Zoologico De Cali" at bounding box center [228, 273] width 130 height 8
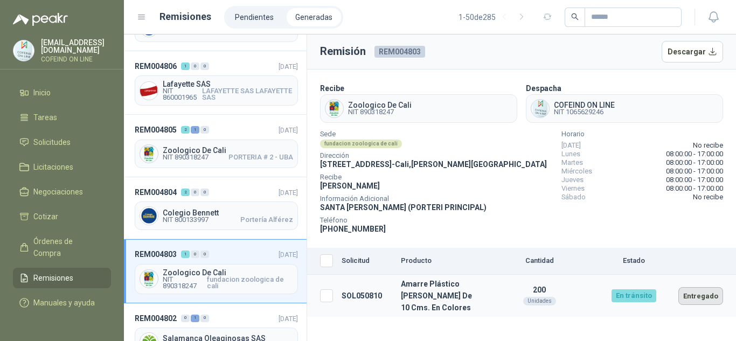
click at [707, 295] on button "Entregado" at bounding box center [700, 296] width 45 height 18
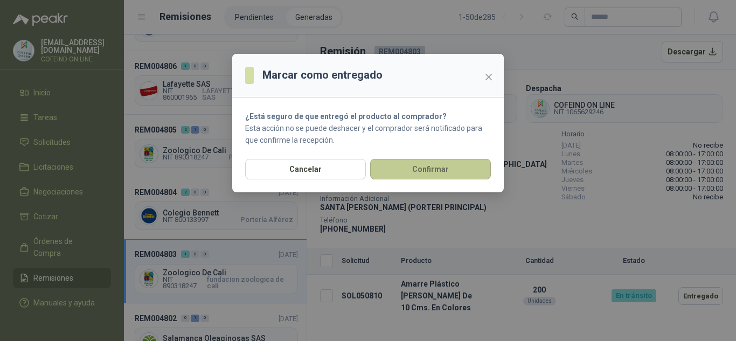
click at [440, 169] on button "Confirmar" at bounding box center [430, 169] width 121 height 20
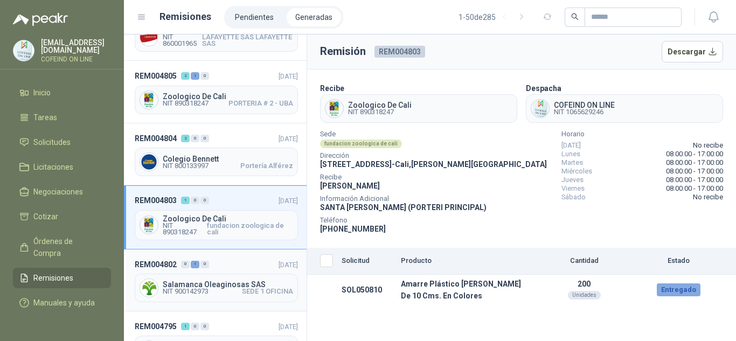
scroll to position [215, 0]
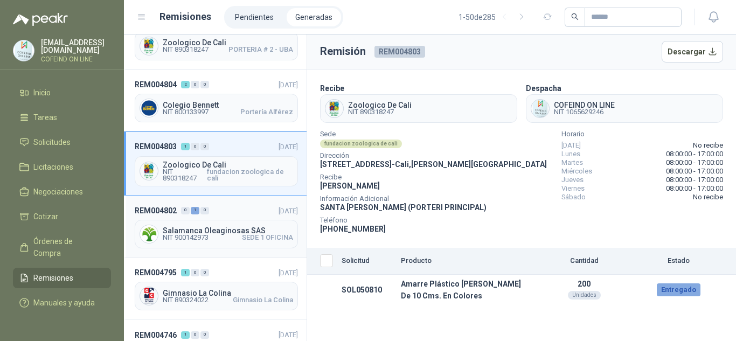
click at [204, 229] on span "Salamanca Oleaginosas SAS" at bounding box center [228, 231] width 130 height 8
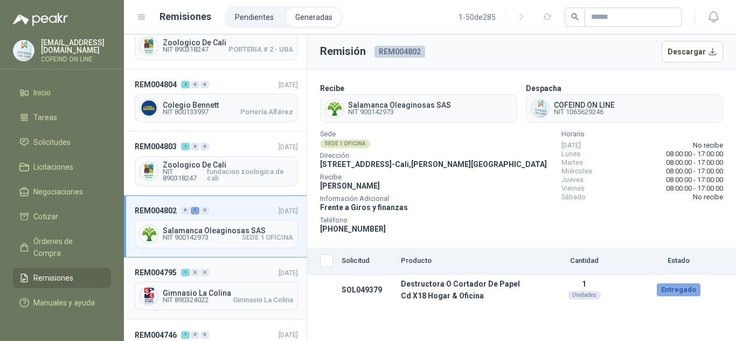
scroll to position [269, 0]
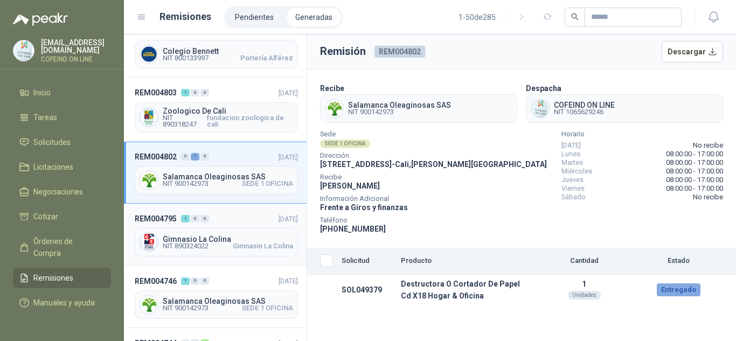
click at [190, 246] on span "NIT 890324022" at bounding box center [186, 246] width 46 height 6
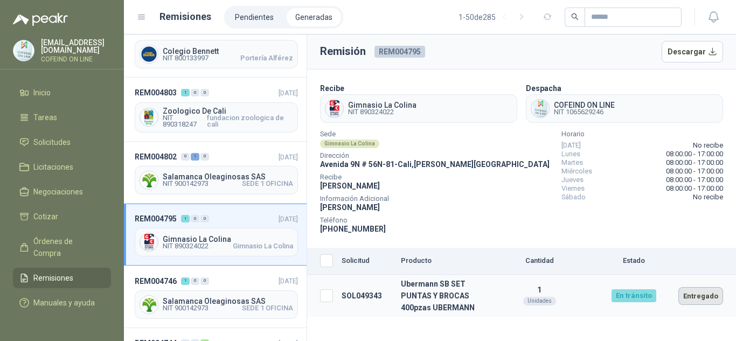
click at [710, 298] on button "Entregado" at bounding box center [700, 296] width 45 height 18
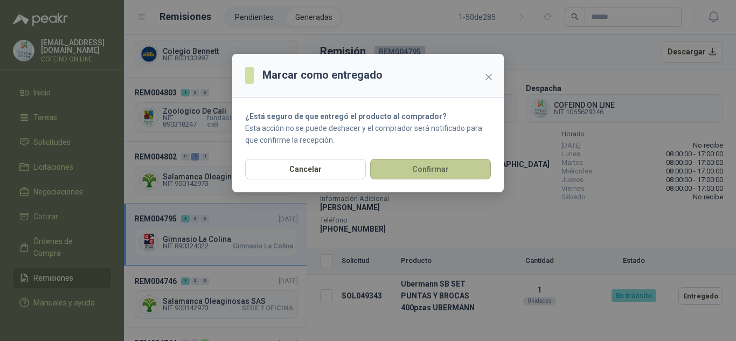
click at [425, 175] on button "Confirmar" at bounding box center [430, 169] width 121 height 20
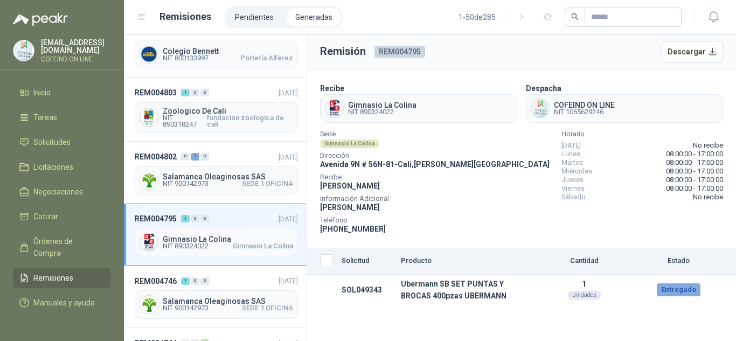
scroll to position [323, 0]
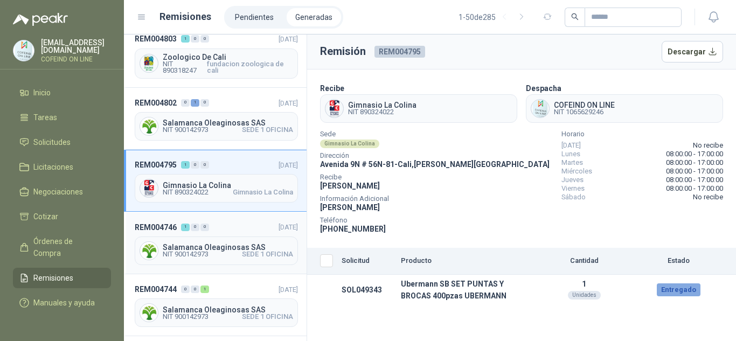
click at [202, 243] on span "Salamanca Oleaginosas SAS" at bounding box center [228, 247] width 130 height 8
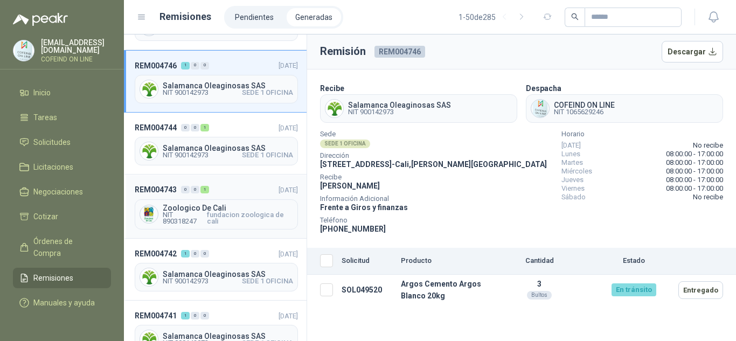
scroll to position [539, 0]
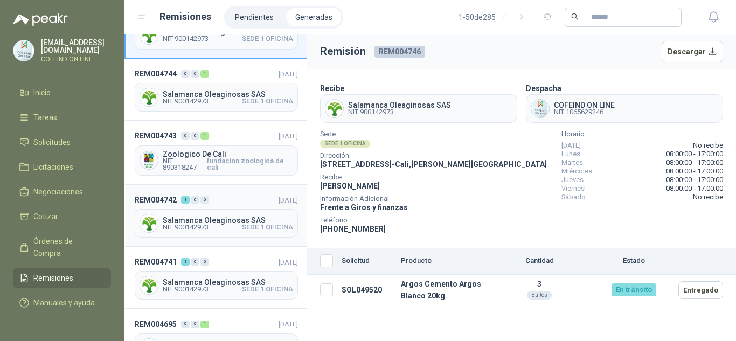
click at [193, 225] on span "NIT 900142973" at bounding box center [186, 227] width 46 height 6
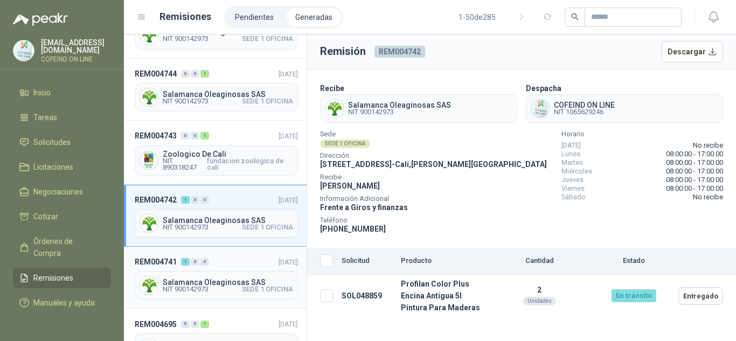
click at [204, 284] on span "Salamanca Oleaginosas SAS" at bounding box center [228, 283] width 130 height 8
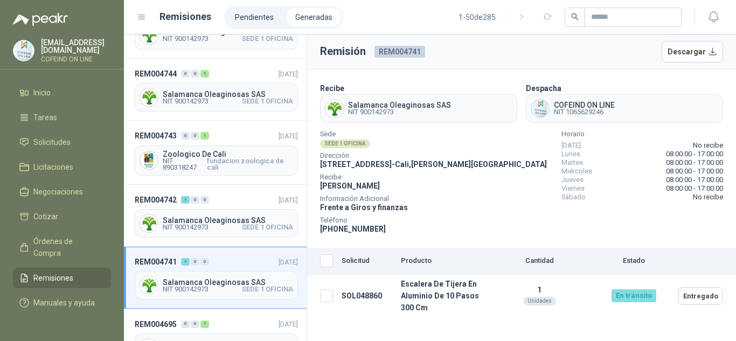
click at [479, 134] on div "Sede SEDE 1 OFICINA Dirección [STREET_ADDRESS][PERSON_NAME] [PERSON_NAME] Infor…" at bounding box center [521, 182] width 403 height 103
click at [705, 292] on button "Entregado" at bounding box center [700, 296] width 45 height 18
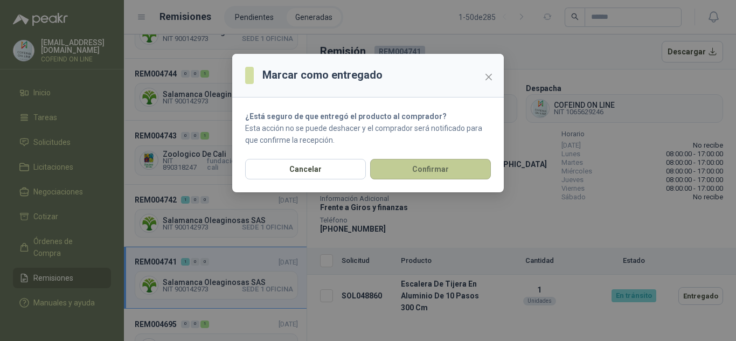
click at [444, 166] on button "Confirmar" at bounding box center [430, 169] width 121 height 20
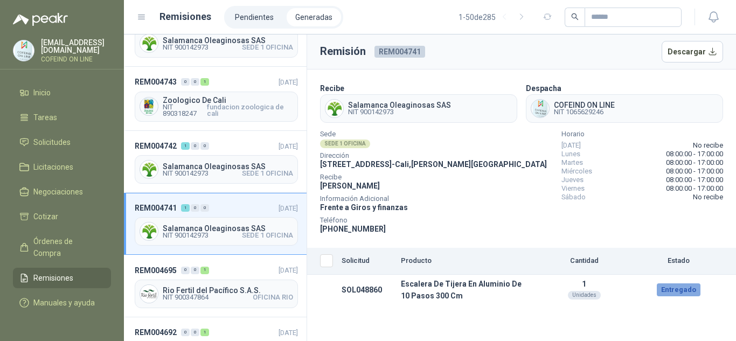
scroll to position [700, 0]
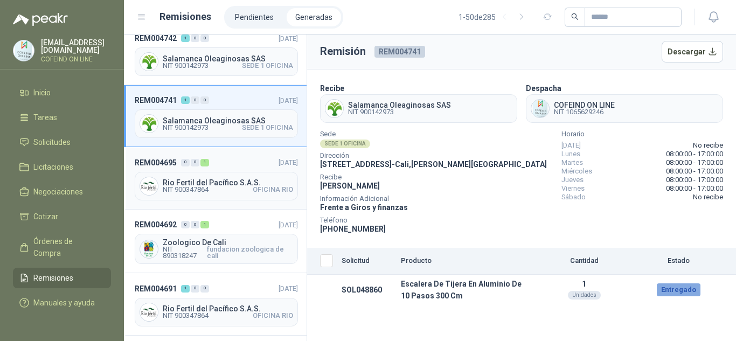
click at [201, 182] on span "Rio Fertil del Pacífico S.A.S." at bounding box center [228, 183] width 130 height 8
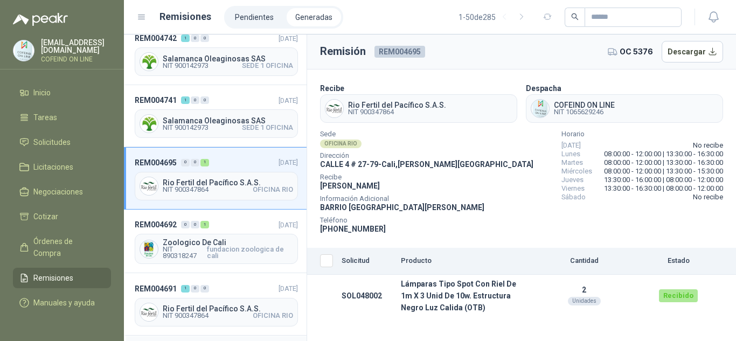
scroll to position [808, 0]
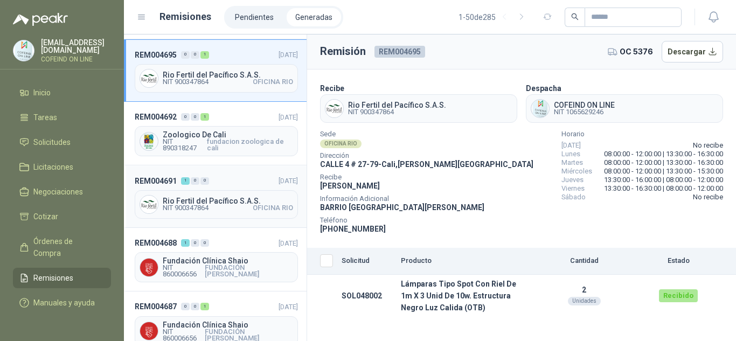
click at [183, 202] on span "Rio Fertil del Pacífico S.A.S." at bounding box center [228, 201] width 130 height 8
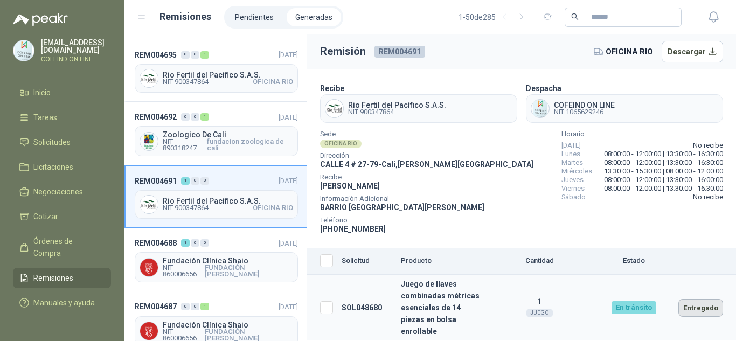
click at [699, 301] on button "Entregado" at bounding box center [700, 308] width 45 height 18
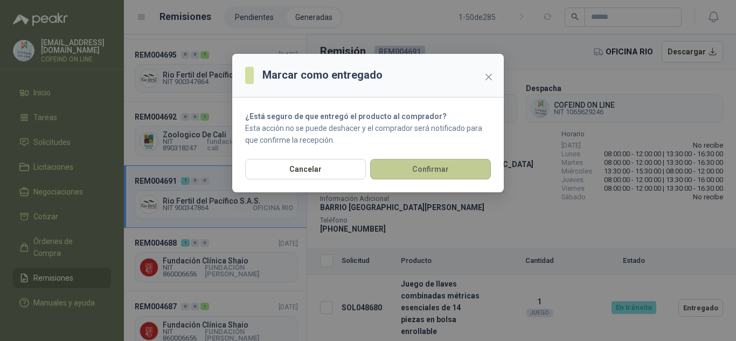
click at [432, 170] on button "Confirmar" at bounding box center [430, 169] width 121 height 20
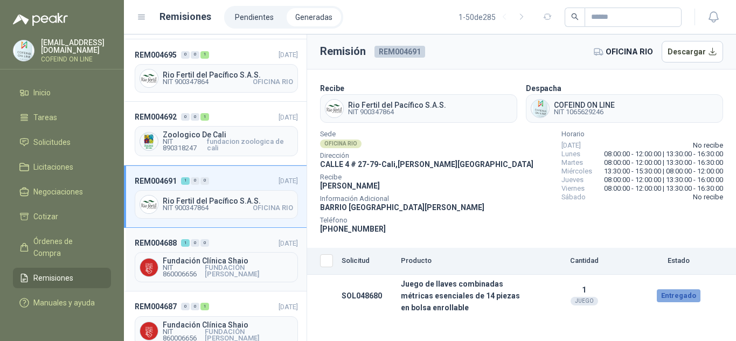
click at [205, 262] on span "Fundación Clínica Shaio" at bounding box center [228, 261] width 130 height 8
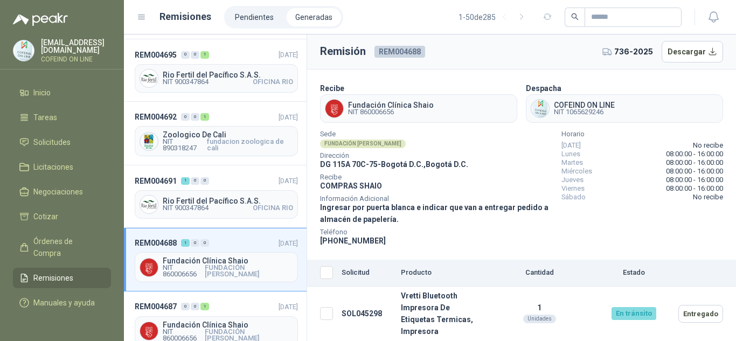
click at [493, 134] on span "Sede" at bounding box center [436, 133] width 233 height 5
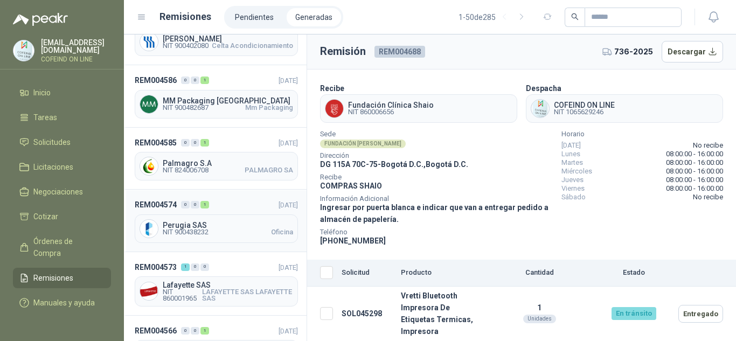
scroll to position [1401, 0]
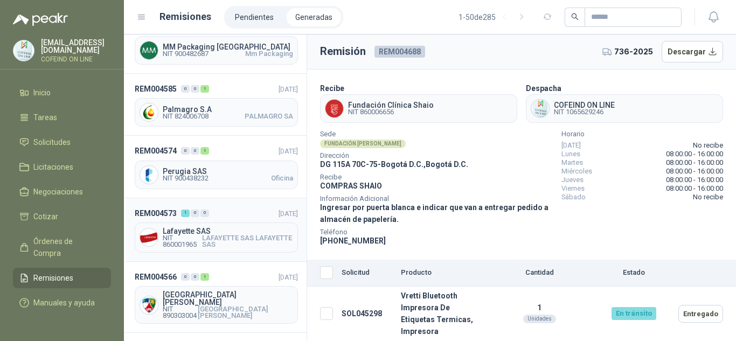
click at [202, 243] on span "LAFAYETTE SAS LAFAYETTE SAS" at bounding box center [247, 241] width 91 height 13
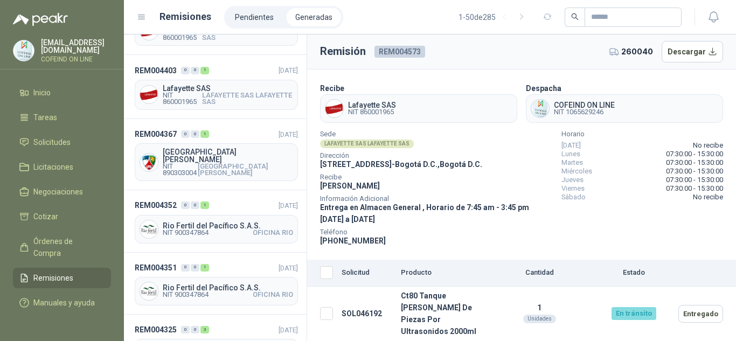
scroll to position [2505, 0]
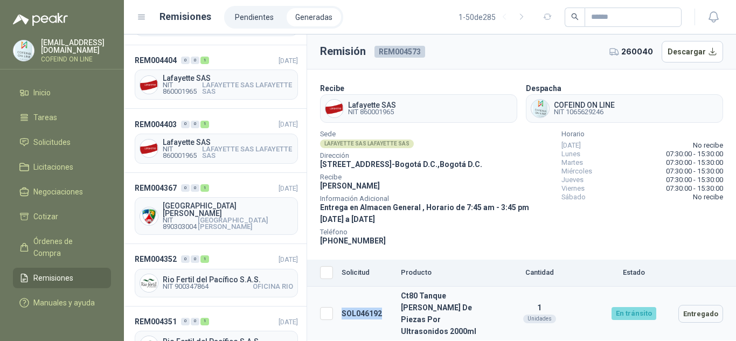
drag, startPoint x: 382, startPoint y: 307, endPoint x: 340, endPoint y: 309, distance: 41.5
click at [340, 309] on td "SOL046192" at bounding box center [366, 314] width 59 height 54
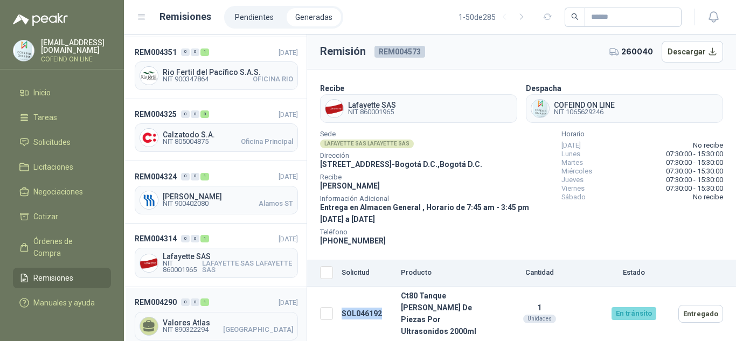
scroll to position [2828, 0]
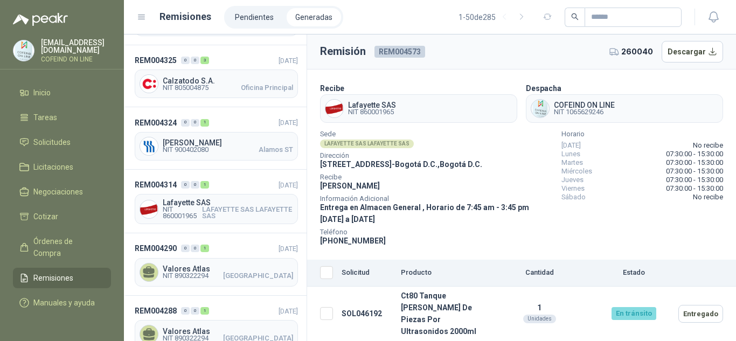
click at [493, 143] on div "Sede LAFAYETTE SAS LAFAYETTE SAS" at bounding box center [436, 139] width 233 height 17
click at [503, 131] on span "Sede" at bounding box center [436, 133] width 233 height 5
click at [491, 135] on span "Sede" at bounding box center [436, 133] width 233 height 5
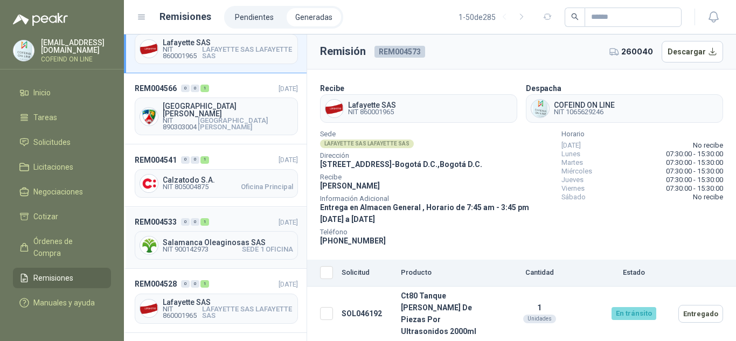
scroll to position [1481, 0]
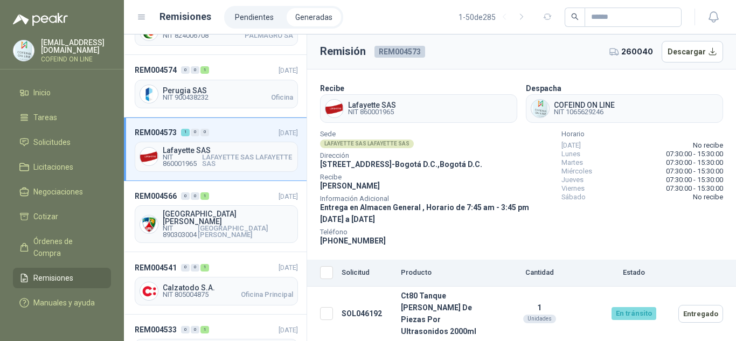
click at [203, 165] on span "LAFAYETTE SAS LAFAYETTE SAS" at bounding box center [247, 160] width 91 height 13
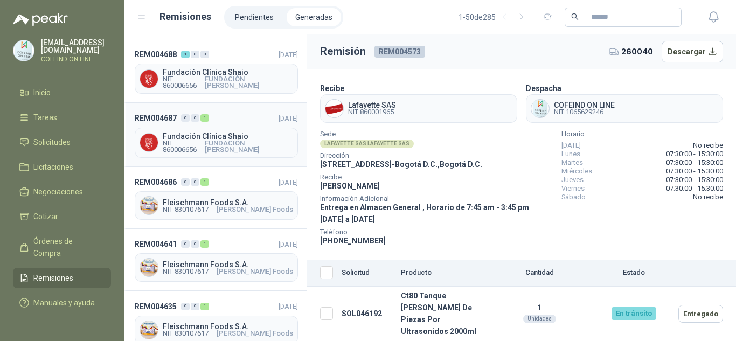
scroll to position [889, 0]
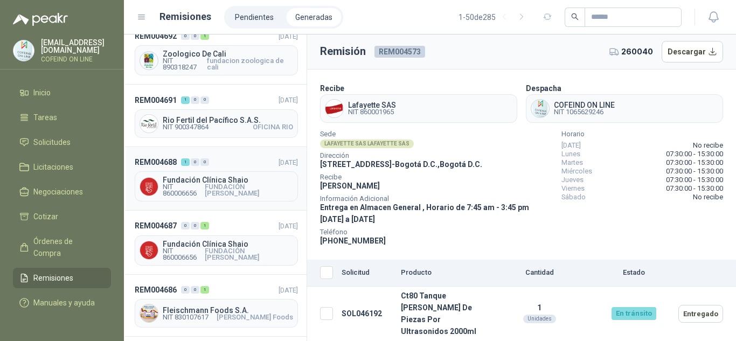
click at [213, 175] on div "Fundación Clínica Shaio NIT 860006656 FUNDACIÓN [PERSON_NAME]" at bounding box center [216, 186] width 163 height 30
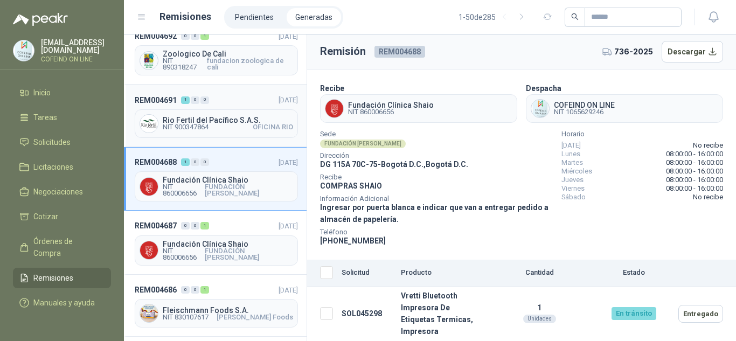
click at [215, 131] on div "Rio Fertil [PERSON_NAME] S.A.S. NIT 900347864 [GEOGRAPHIC_DATA]" at bounding box center [216, 123] width 163 height 29
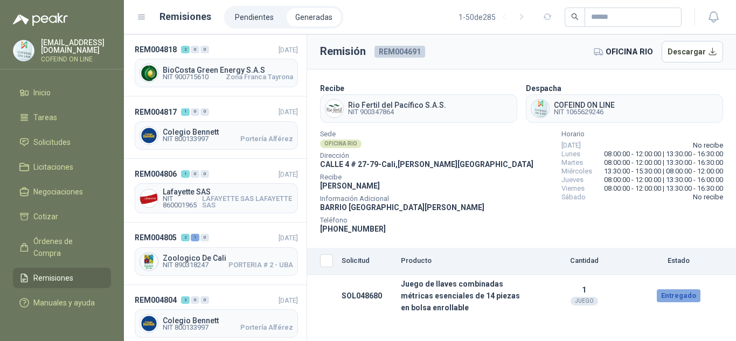
click at [57, 272] on span "Remisiones" at bounding box center [53, 278] width 40 height 12
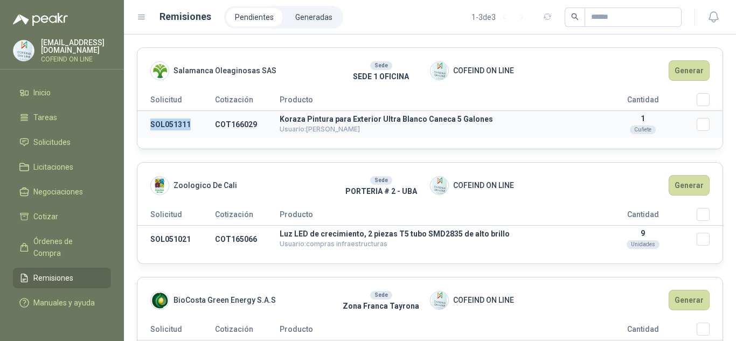
drag, startPoint x: 196, startPoint y: 125, endPoint x: 145, endPoint y: 126, distance: 51.2
click at [145, 126] on td "SOL051311" at bounding box center [176, 124] width 78 height 27
copy td "SOL051311"
click at [39, 140] on span "Solicitudes" at bounding box center [51, 142] width 37 height 12
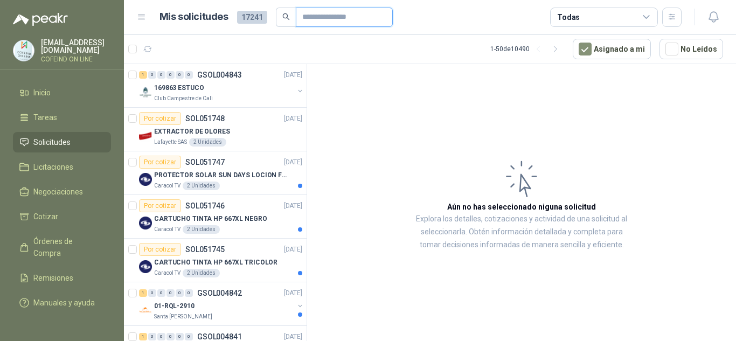
click at [333, 14] on input "text" at bounding box center [339, 17] width 75 height 18
type input "*********"
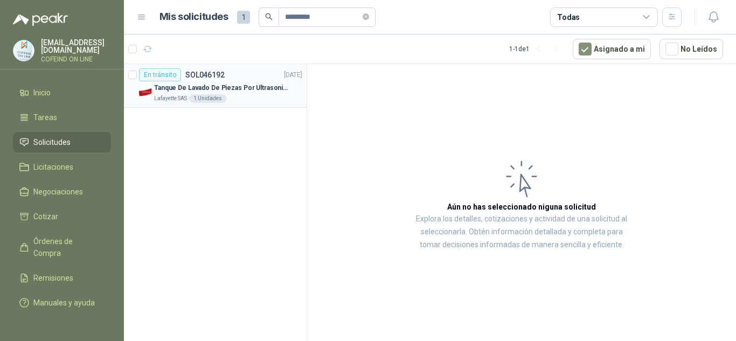
click at [225, 88] on p "Tanque De Lavado De Piezas Por Ultrasonidos 2000ml CT80" at bounding box center [221, 88] width 134 height 10
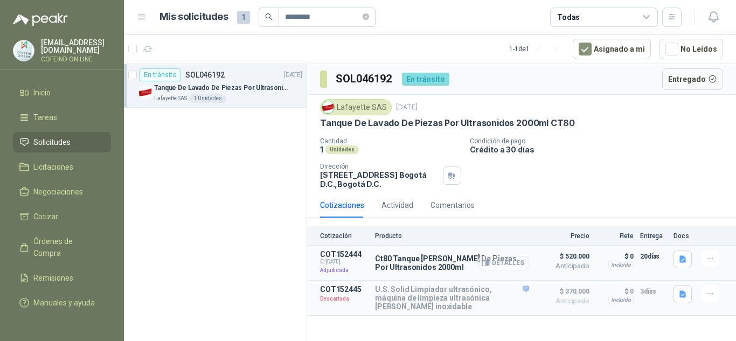
click at [509, 259] on button "Detalles" at bounding box center [503, 263] width 51 height 15
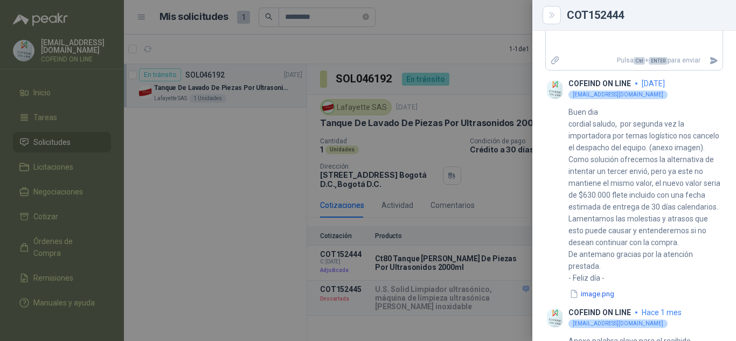
scroll to position [485, 0]
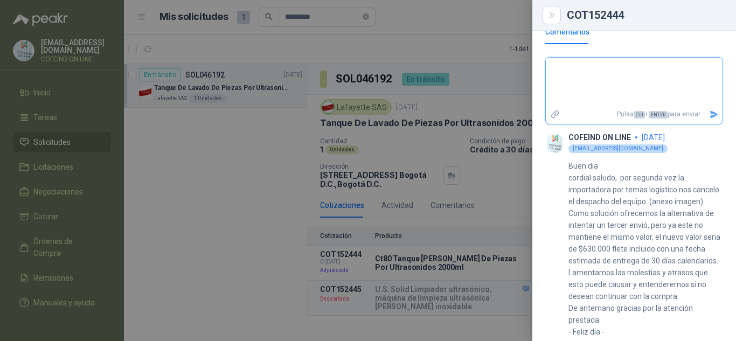
click at [555, 76] on textarea at bounding box center [634, 82] width 177 height 45
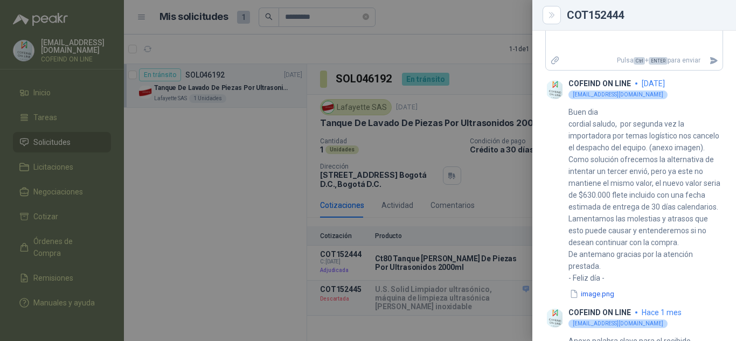
click at [210, 204] on div at bounding box center [368, 170] width 736 height 341
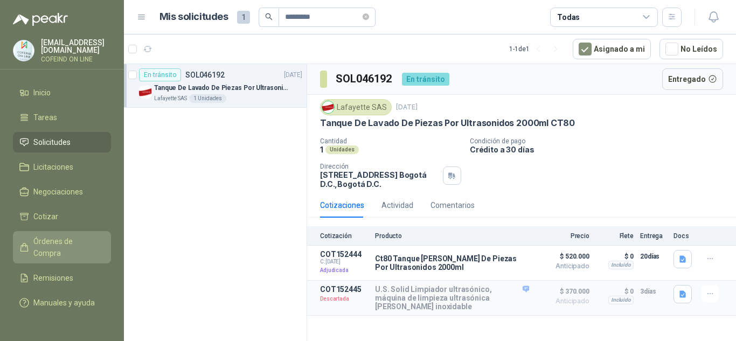
click at [51, 242] on span "Órdenes de Compra" at bounding box center [66, 247] width 67 height 24
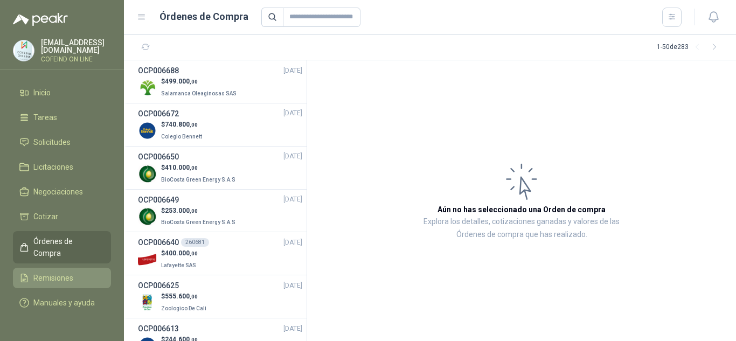
click at [64, 272] on span "Remisiones" at bounding box center [53, 278] width 40 height 12
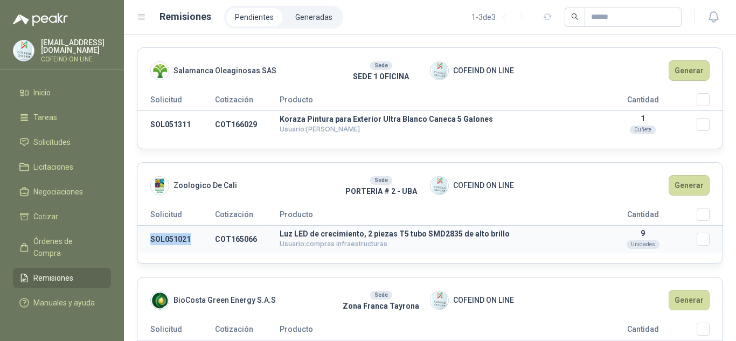
drag, startPoint x: 192, startPoint y: 240, endPoint x: 151, endPoint y: 235, distance: 41.8
click at [151, 235] on td "SOL051021" at bounding box center [176, 239] width 78 height 27
copy td "SOL051021"
click at [45, 146] on link "Solicitudes" at bounding box center [62, 142] width 98 height 20
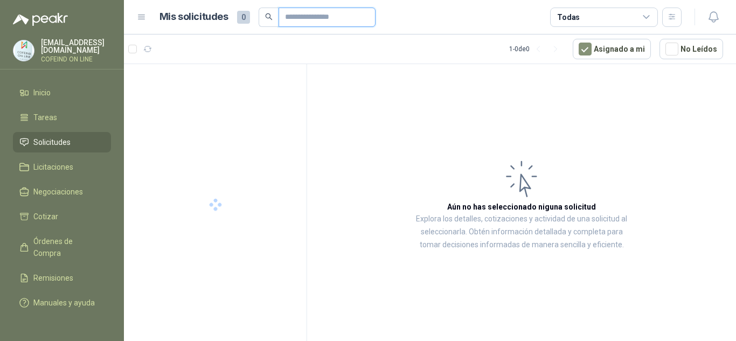
click at [315, 22] on input "text" at bounding box center [322, 17] width 75 height 18
paste input "*********"
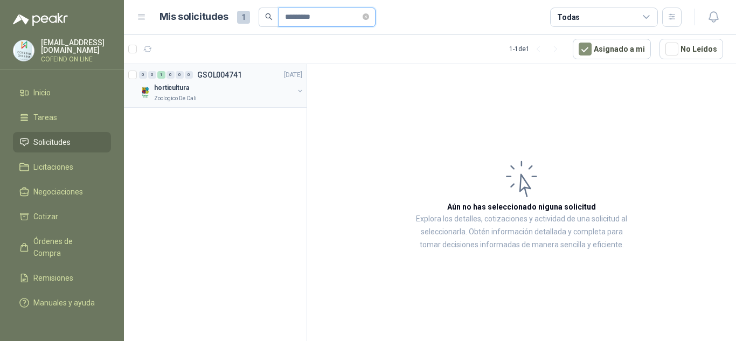
type input "*********"
click at [210, 87] on div "horticultura" at bounding box center [224, 87] width 140 height 13
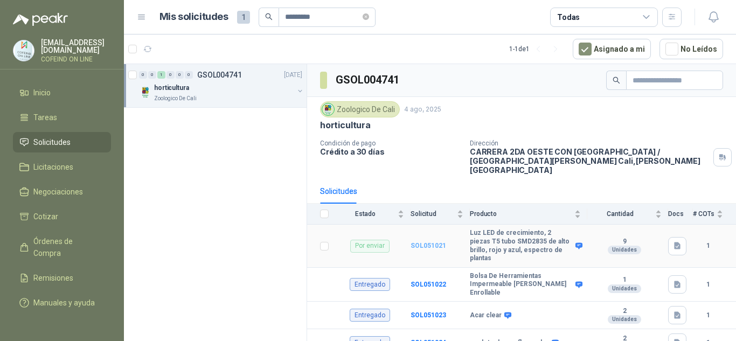
click at [415, 242] on b "SOL051021" at bounding box center [429, 246] width 36 height 8
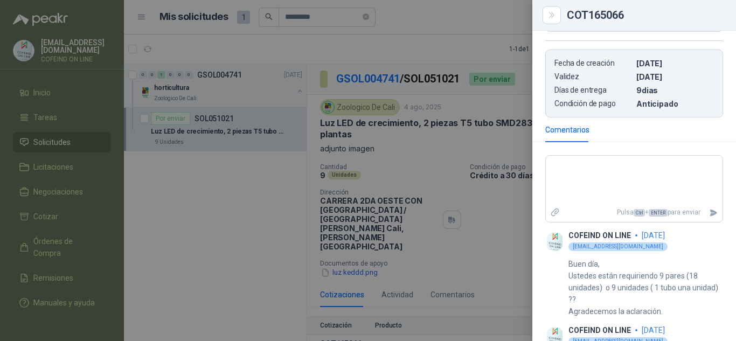
scroll to position [485, 0]
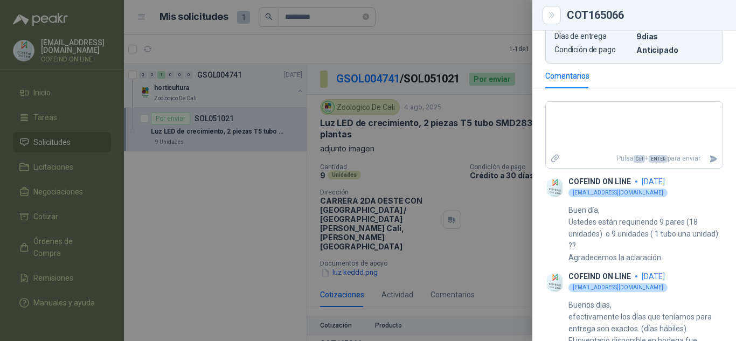
click at [276, 205] on div at bounding box center [368, 170] width 736 height 341
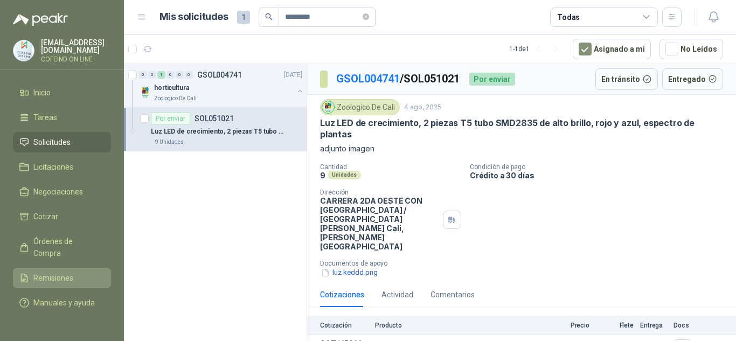
click at [60, 272] on span "Remisiones" at bounding box center [53, 278] width 40 height 12
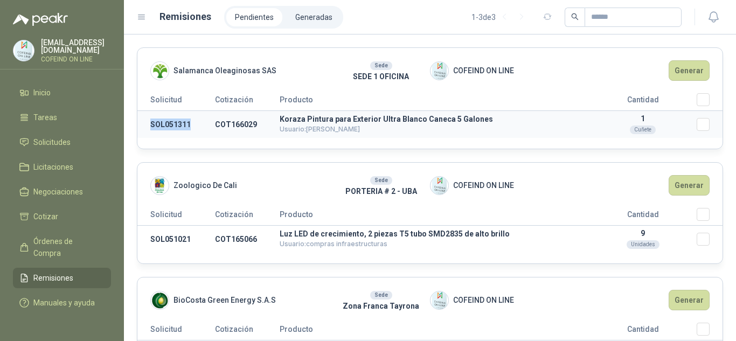
drag, startPoint x: 190, startPoint y: 124, endPoint x: 148, endPoint y: 124, distance: 41.5
click at [149, 125] on td "SOL051311" at bounding box center [176, 124] width 78 height 27
copy td "SOL051311"
click at [41, 272] on span "Remisiones" at bounding box center [53, 278] width 40 height 12
click at [57, 136] on span "Solicitudes" at bounding box center [51, 142] width 37 height 12
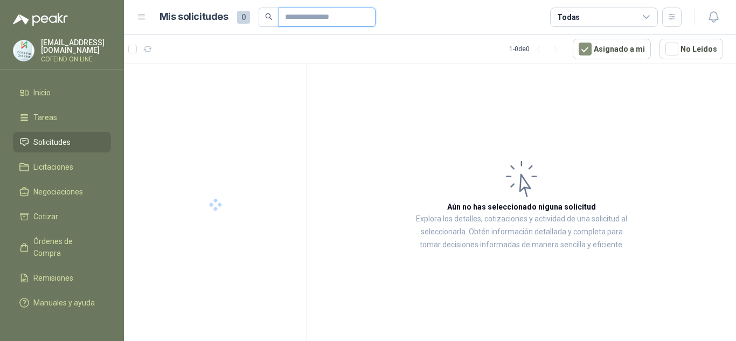
click at [304, 19] on input "text" at bounding box center [322, 17] width 75 height 18
paste input "*********"
type input "*********"
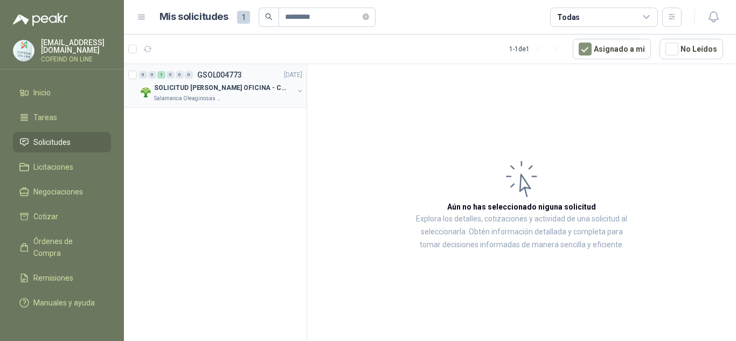
click at [221, 94] on div "SOLICITUD [PERSON_NAME] OFICINA - CALI" at bounding box center [224, 87] width 140 height 13
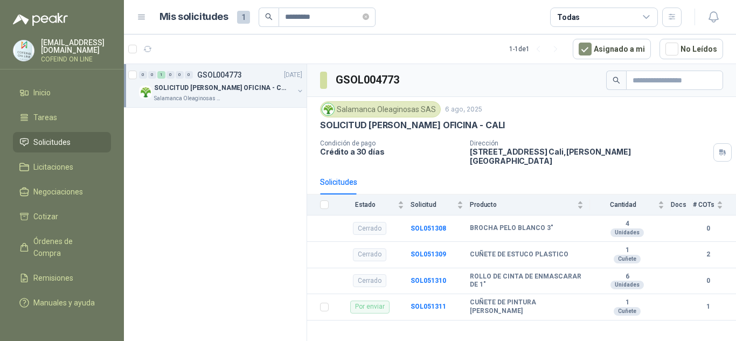
click at [651, 125] on div "SOLICITUD [PERSON_NAME] OFICINA - CALI" at bounding box center [521, 125] width 403 height 11
click at [418, 303] on b "SOL051311" at bounding box center [429, 307] width 36 height 8
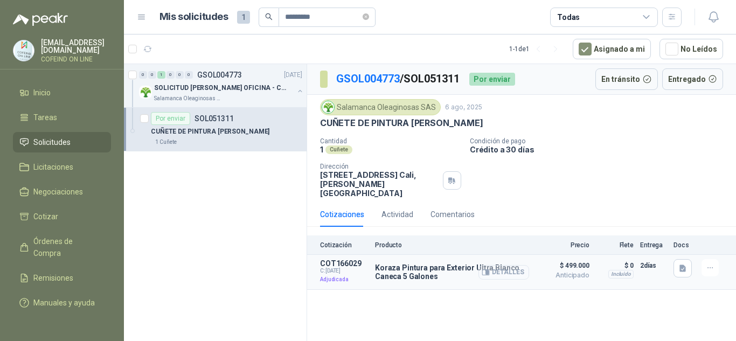
click at [511, 265] on button "Detalles" at bounding box center [503, 272] width 51 height 15
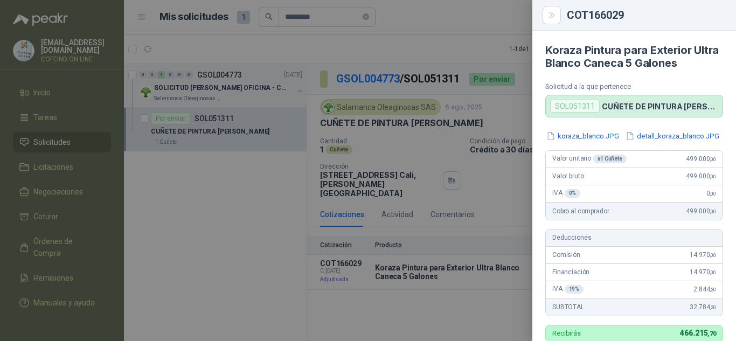
click at [449, 175] on div at bounding box center [368, 170] width 736 height 341
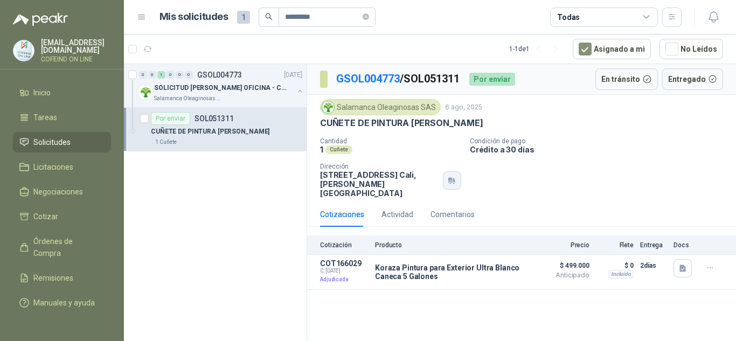
click at [448, 176] on icon "button" at bounding box center [451, 180] width 9 height 9
click at [617, 178] on div "Cantidad 1 Cuñete Condición de pago Crédito a 30 días Dirección [STREET_ADDRESS…" at bounding box center [521, 167] width 403 height 60
click at [219, 85] on p "SOLICITUD [PERSON_NAME] OFICINA - CALI" at bounding box center [221, 88] width 134 height 10
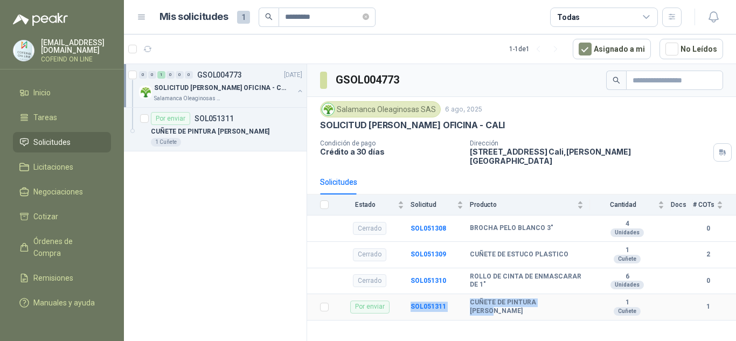
drag, startPoint x: 406, startPoint y: 296, endPoint x: 560, endPoint y: 291, distance: 154.1
click at [560, 294] on tr "Por enviar SOL051311 CUÑETE DE PINTURA KORAZA BLANCO 1 Cuñete 1" at bounding box center [521, 307] width 429 height 26
copy tr "SOL051311 CUÑETE DE PINTURA KORAZA"
click at [51, 272] on span "Remisiones" at bounding box center [53, 278] width 40 height 12
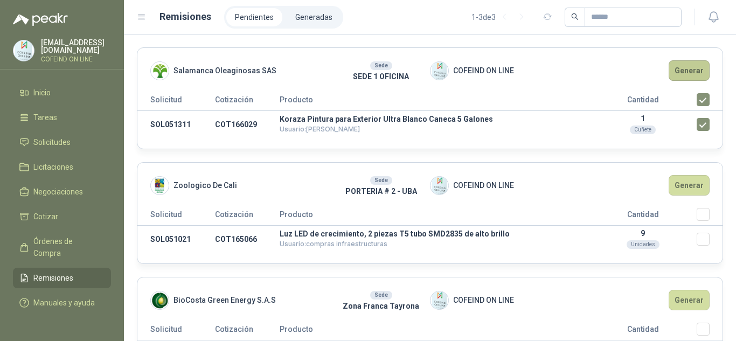
click at [688, 65] on button "Generar" at bounding box center [689, 70] width 41 height 20
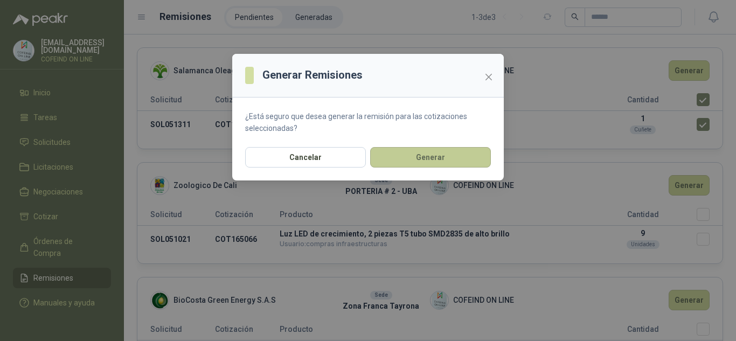
click at [460, 164] on button "Generar" at bounding box center [430, 157] width 121 height 20
